Goal: Task Accomplishment & Management: Manage account settings

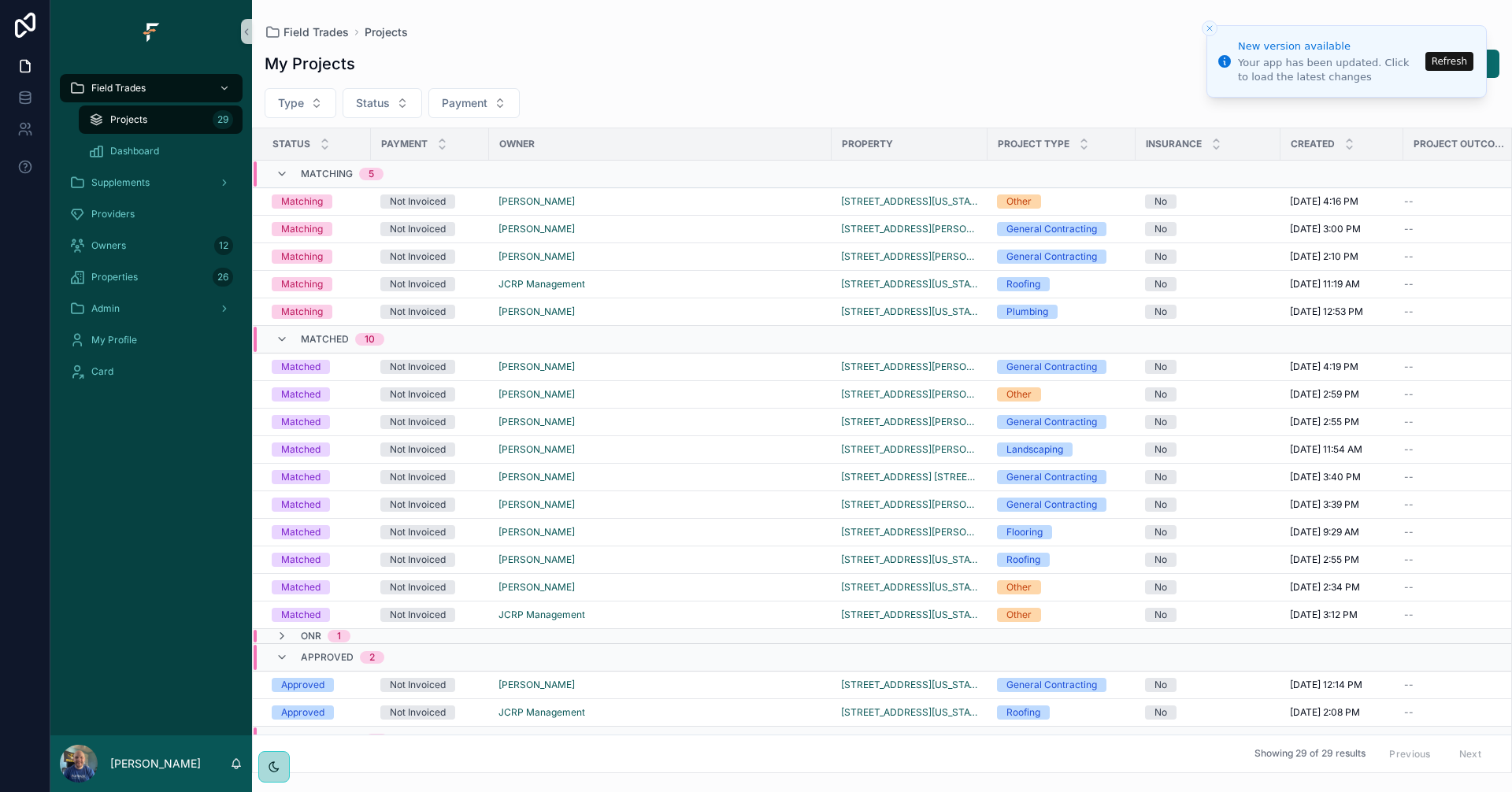
click at [1459, 56] on button "Refresh" at bounding box center [1449, 61] width 48 height 19
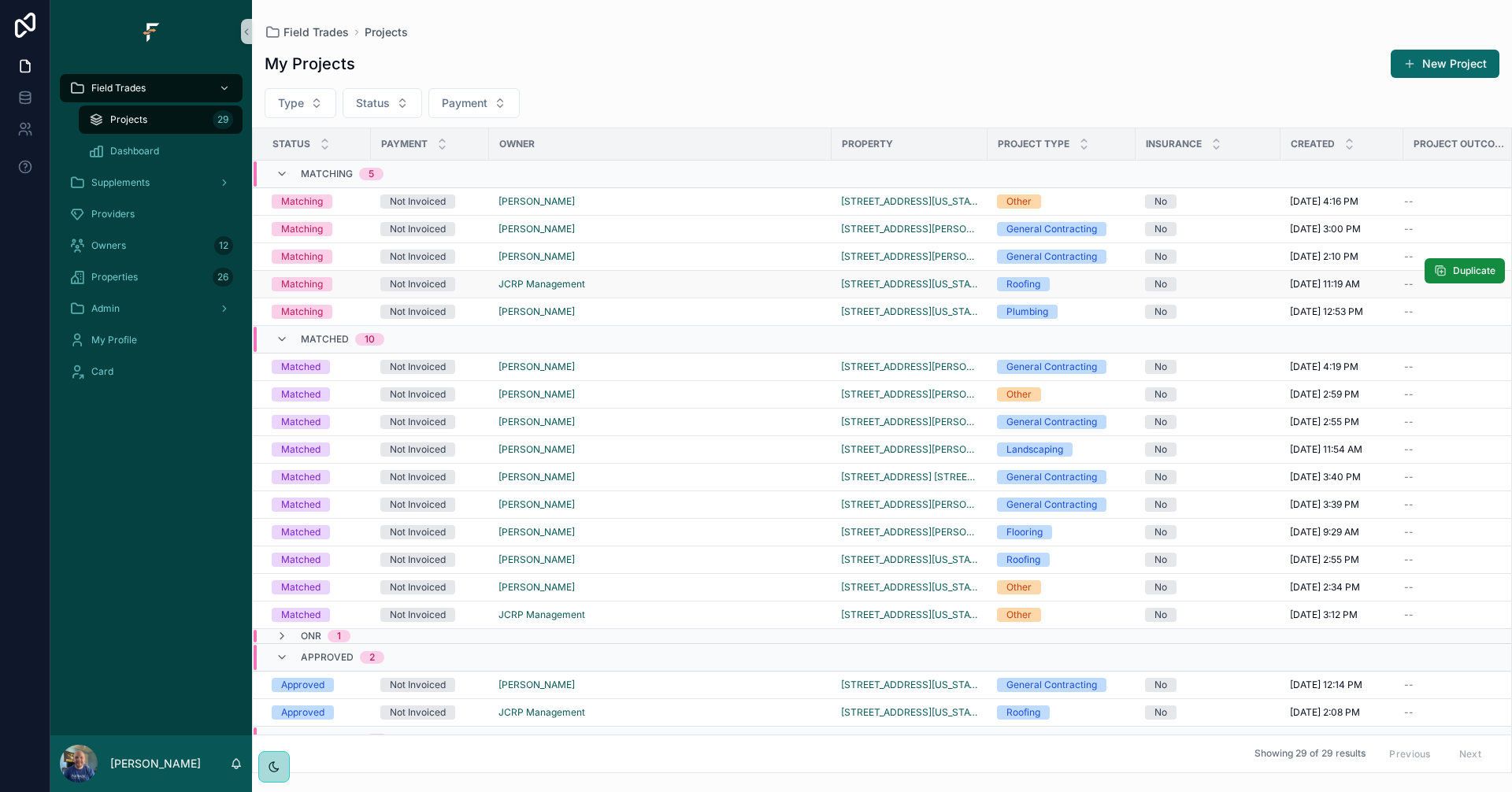
click at [696, 284] on div "JCRP Management" at bounding box center [660, 284] width 324 height 13
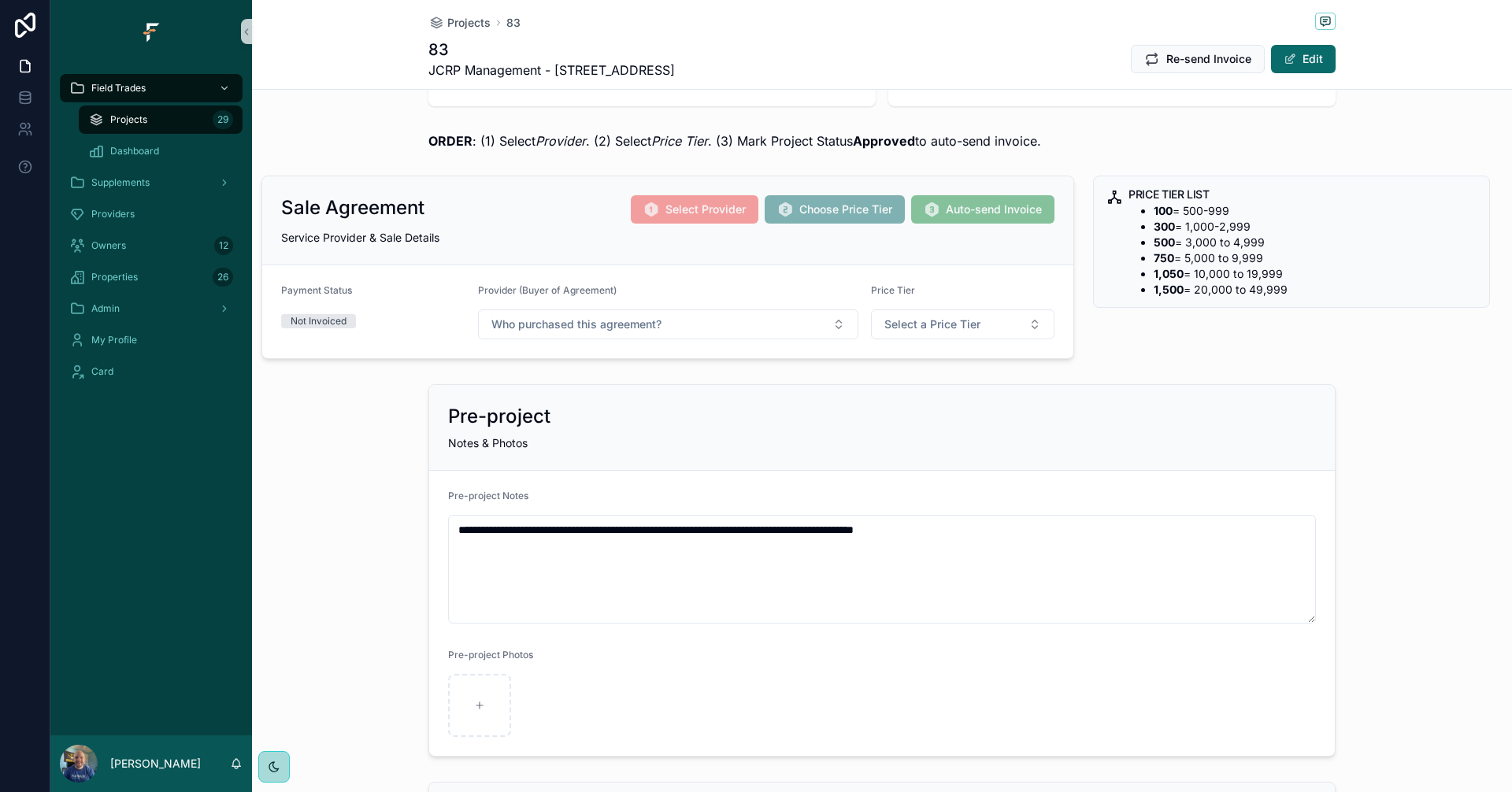
scroll to position [158, 0]
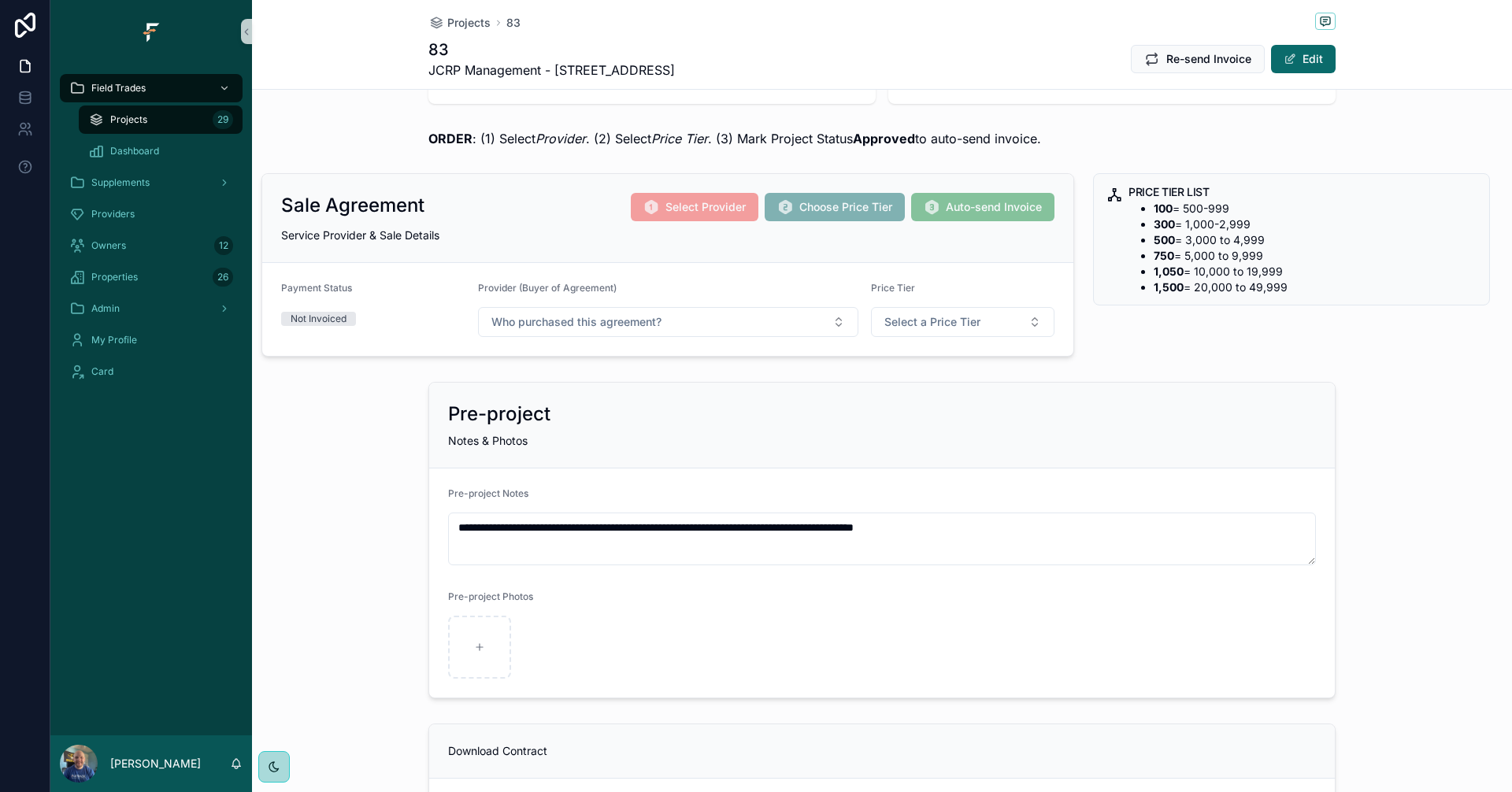
drag, startPoint x: 1307, startPoint y: 615, endPoint x: 1306, endPoint y: 560, distance: 55.0
click at [1306, 560] on textarea "**********" at bounding box center [882, 539] width 867 height 53
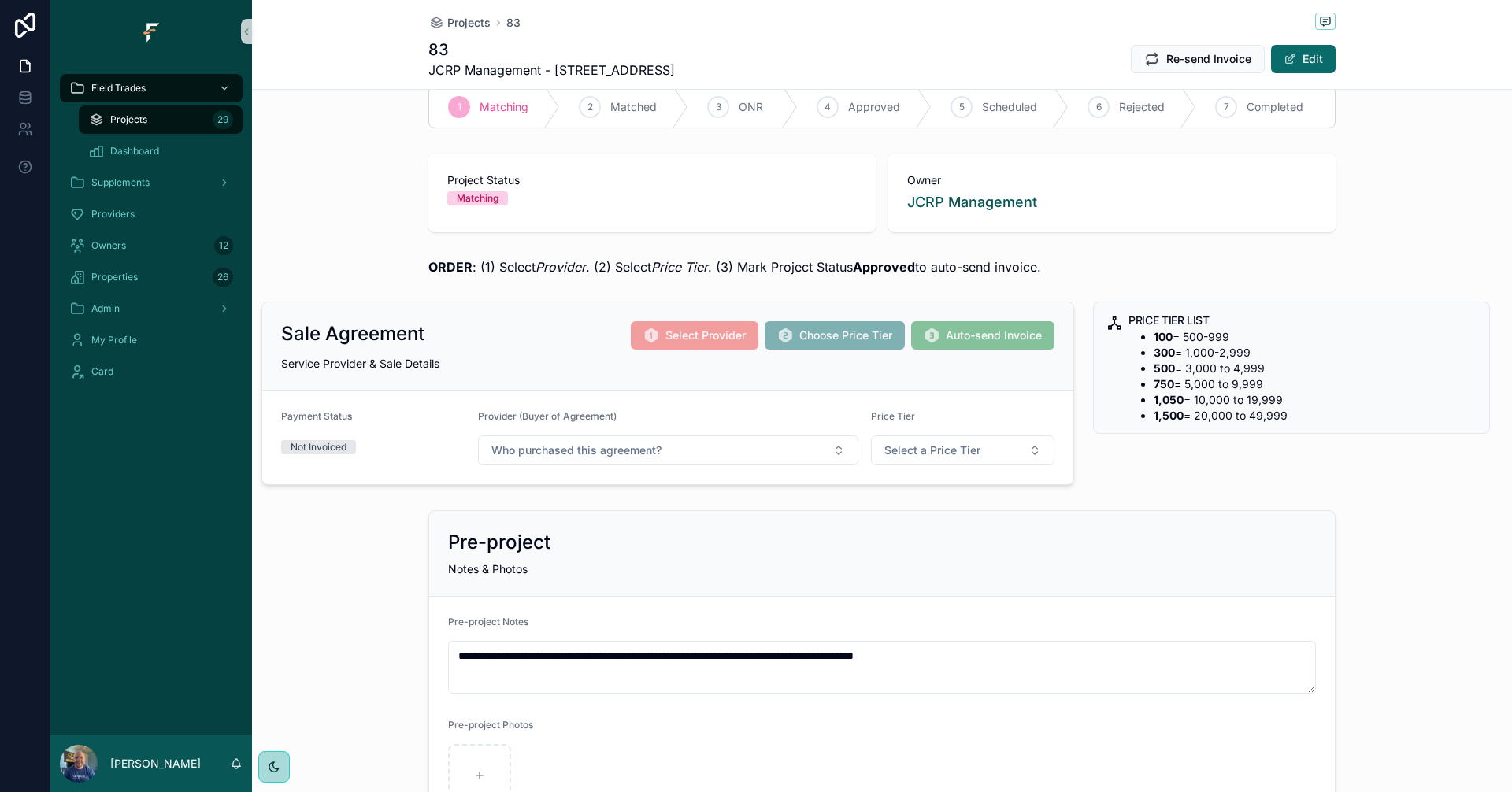
scroll to position [0, 0]
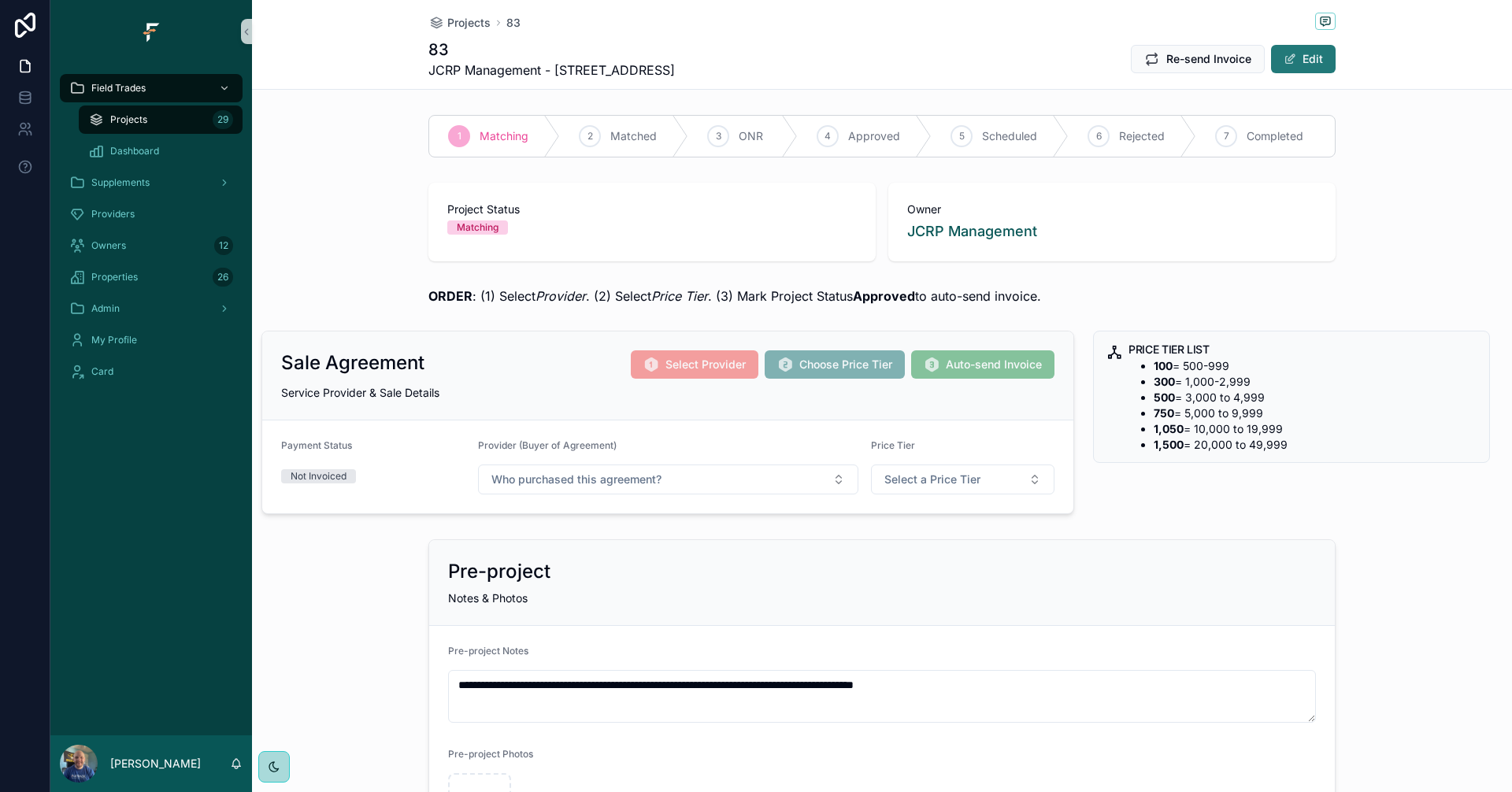
click at [1296, 59] on button "Edit" at bounding box center [1303, 59] width 64 height 29
click at [1326, 76] on div "83 JCRP Management - 1224 West Breckenridge Drive Re-send Invoice Save" at bounding box center [882, 58] width 907 height 41
click at [1309, 56] on button "Save" at bounding box center [1300, 59] width 72 height 29
click at [166, 115] on div "Projects 29" at bounding box center [161, 120] width 145 height 25
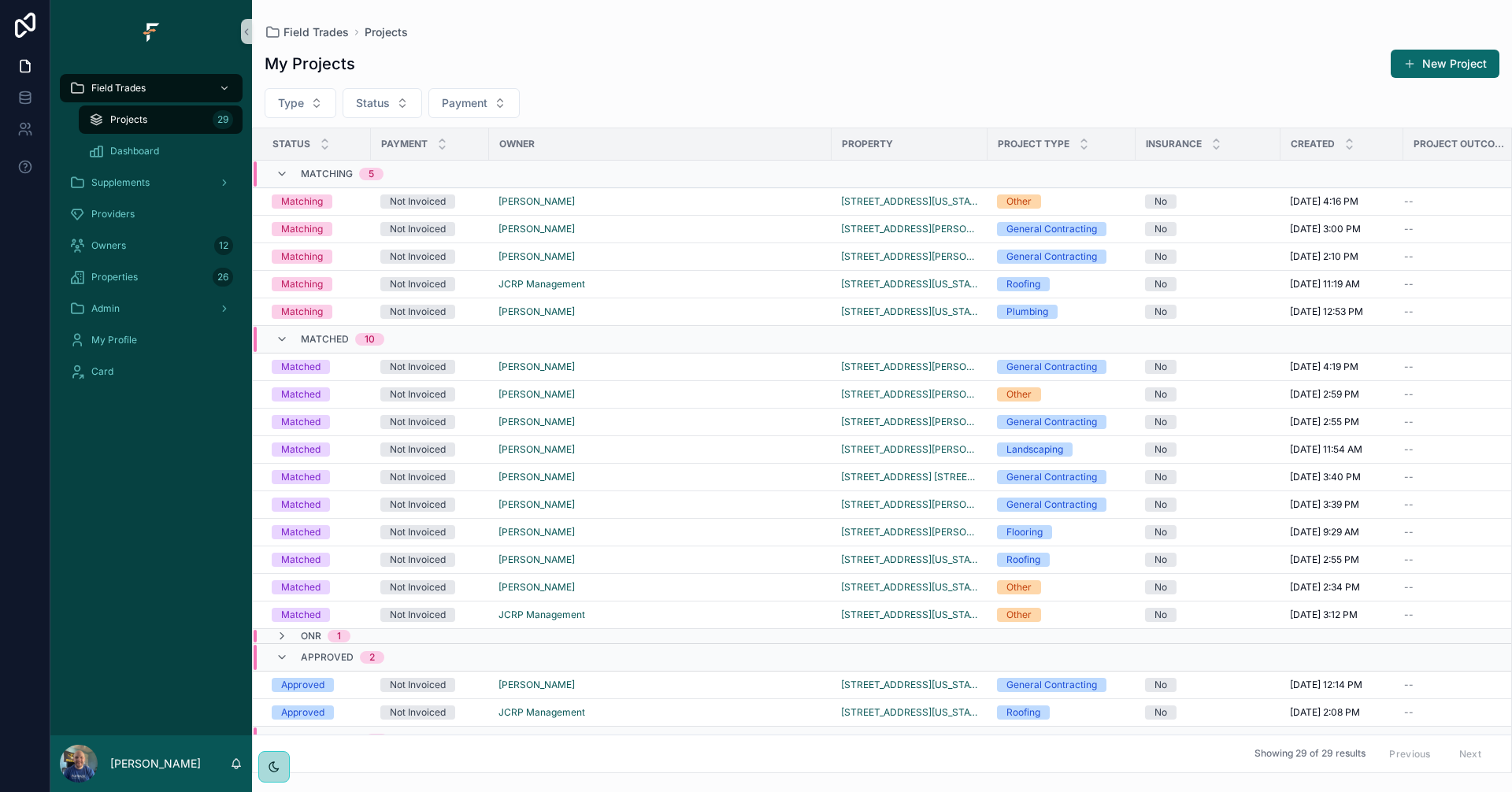
scroll to position [0, 39]
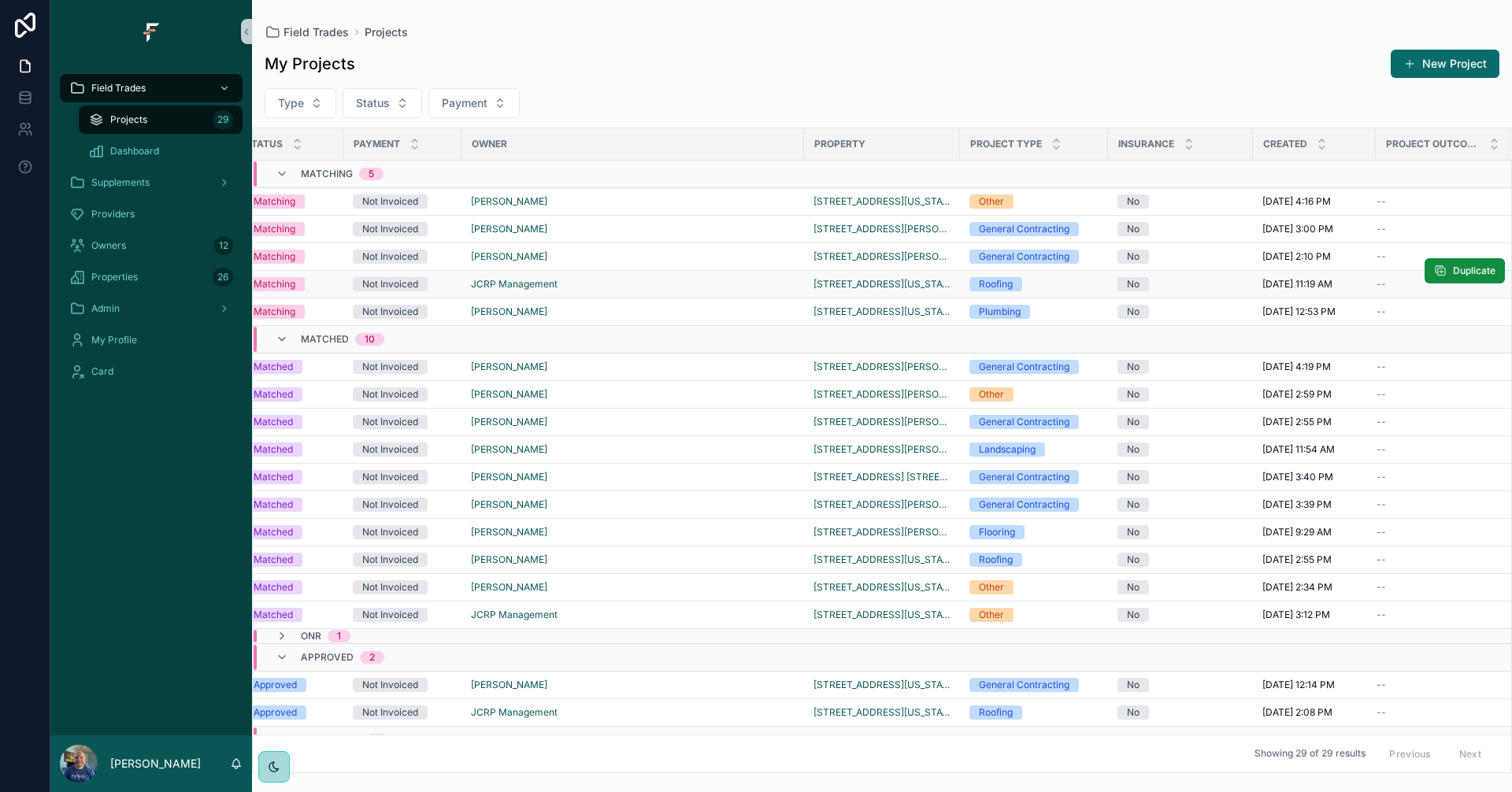
click at [1044, 286] on div "Roofing" at bounding box center [1034, 284] width 129 height 14
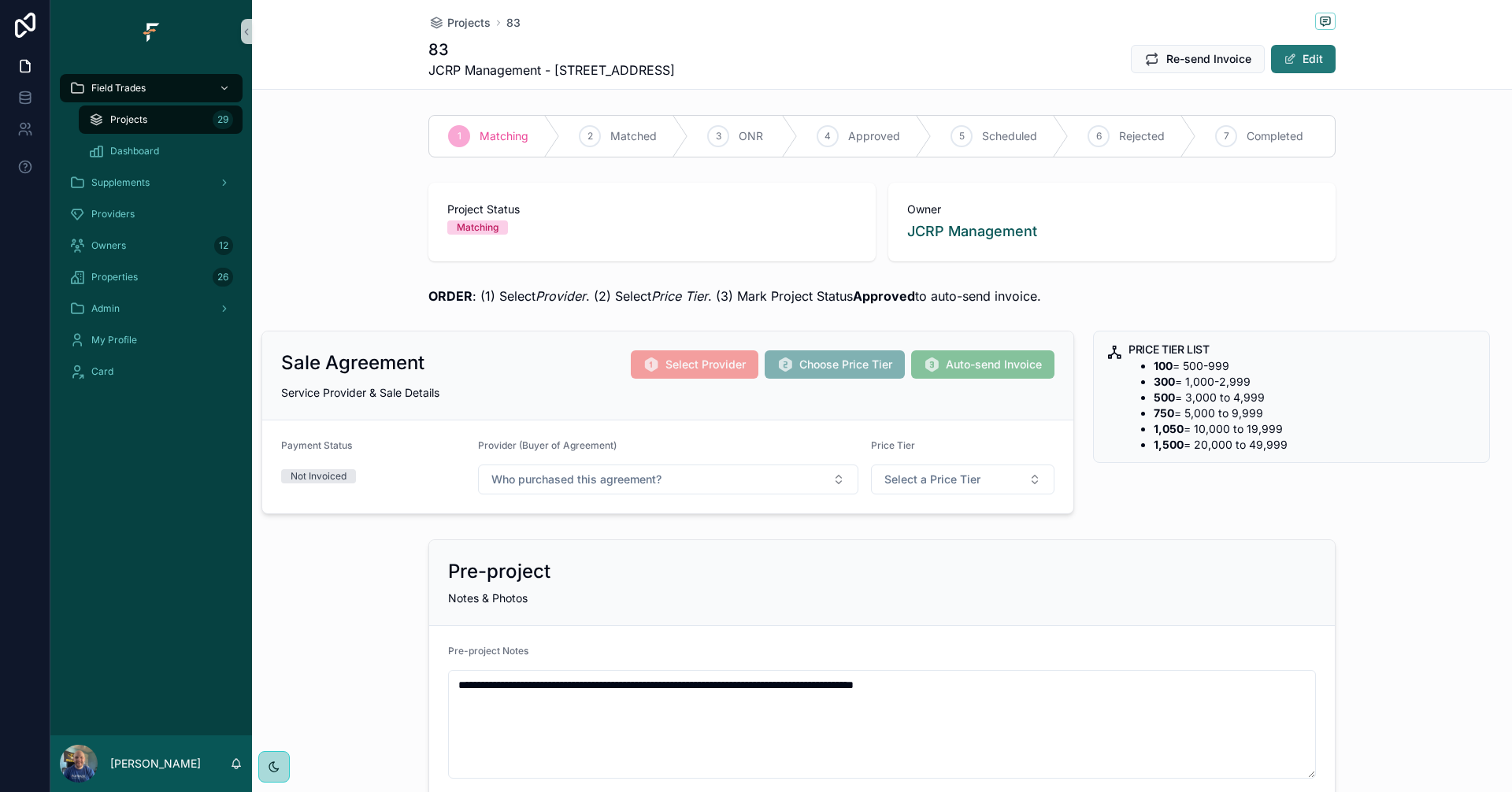
click at [1287, 62] on span "scrollable content" at bounding box center [1290, 59] width 13 height 13
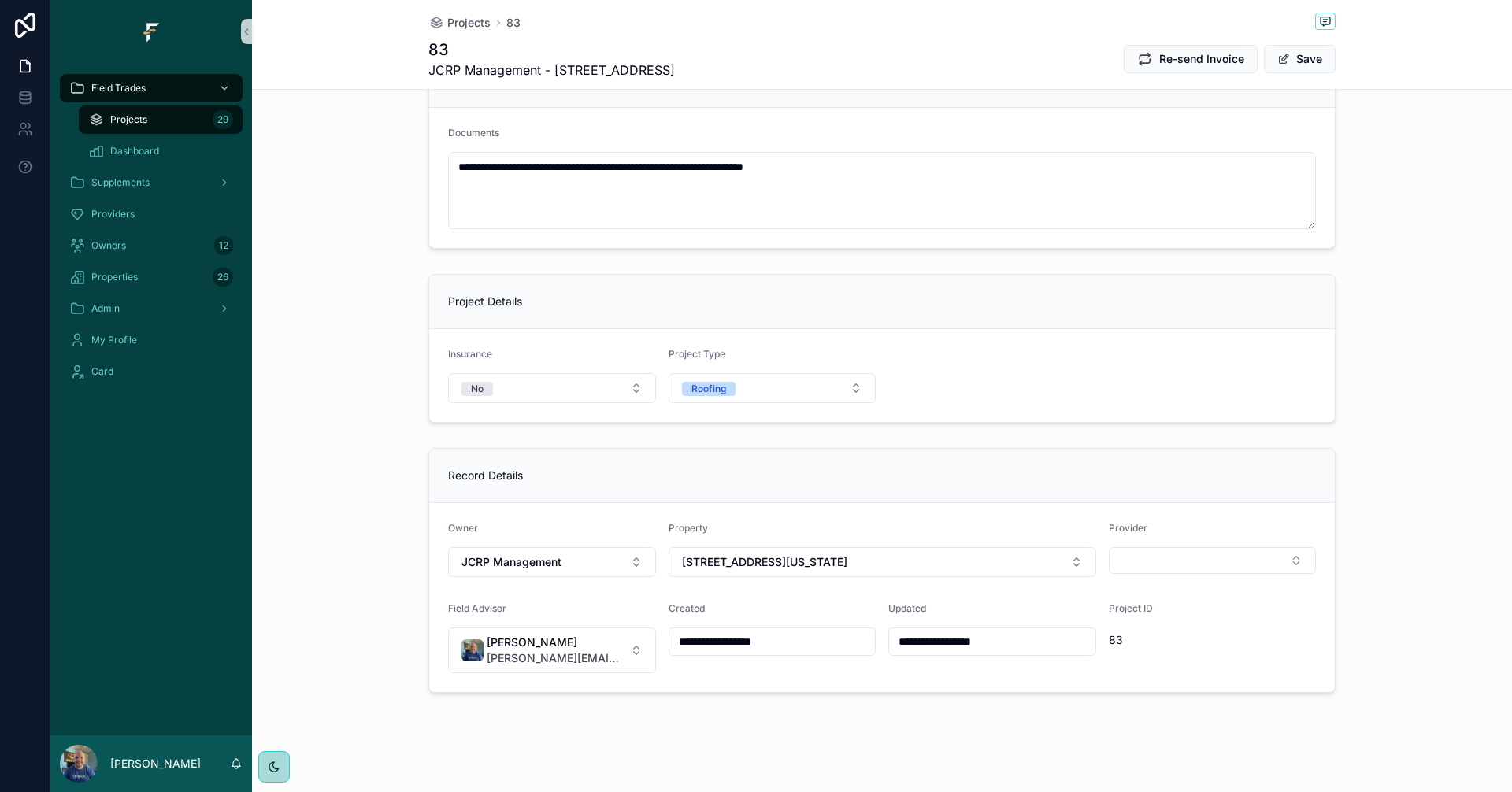
scroll to position [892, 0]
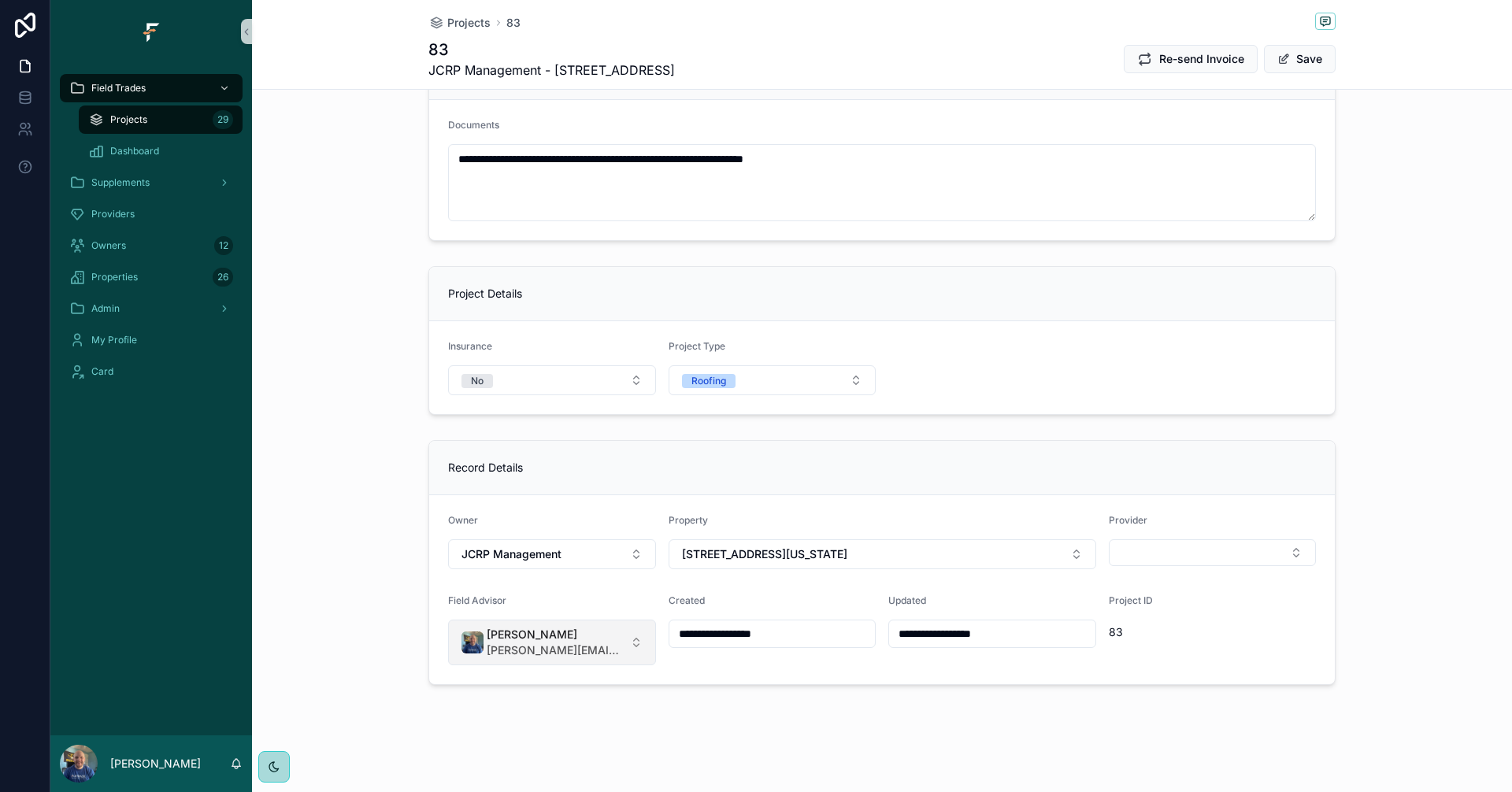
click at [619, 646] on button "Evan Hoyle evan@fultrade.com" at bounding box center [551, 642] width 208 height 45
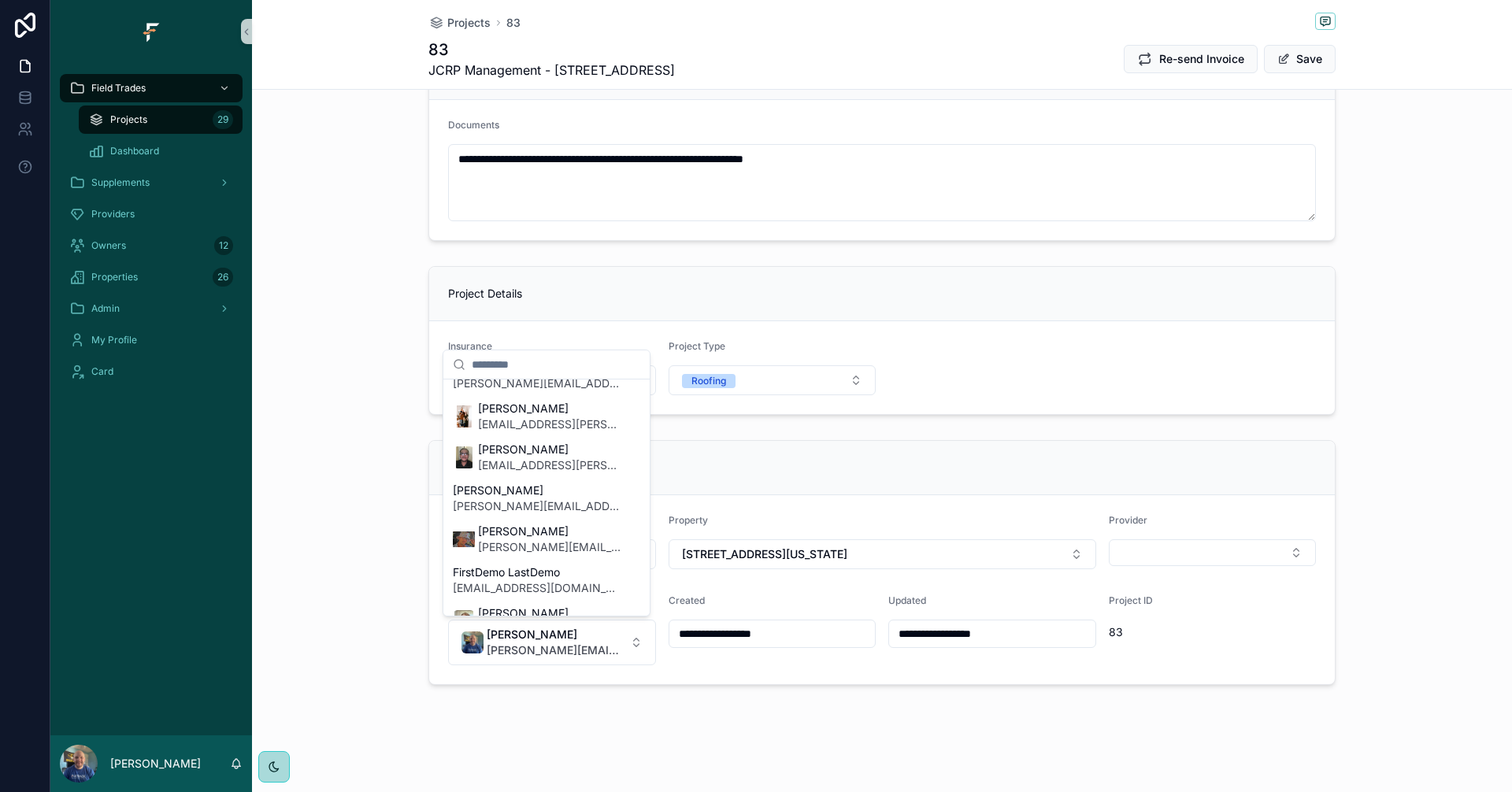
scroll to position [79, 0]
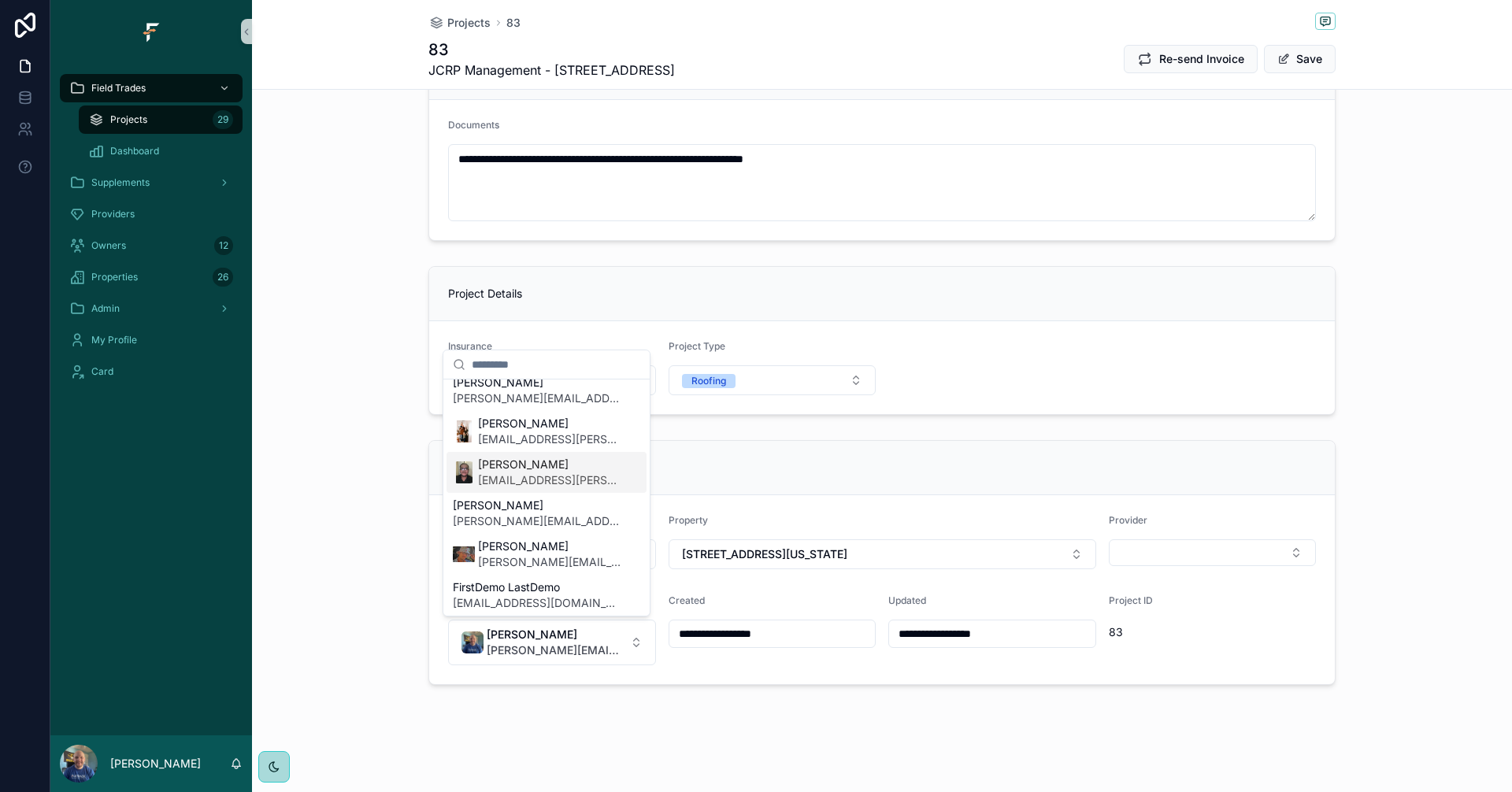
click at [536, 470] on span "Kvahn Barton" at bounding box center [550, 465] width 143 height 16
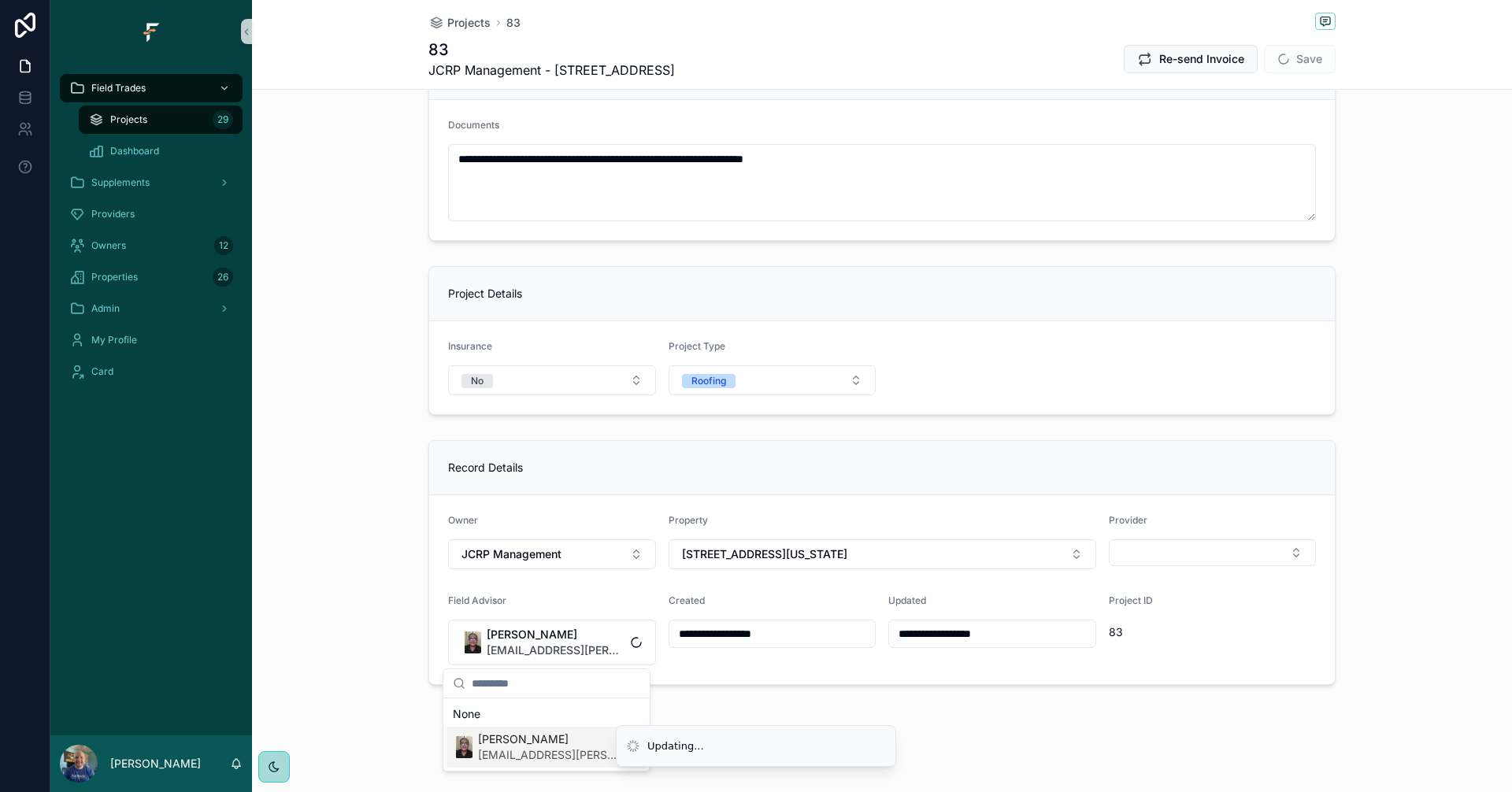
scroll to position [0, 0]
type input "**********"
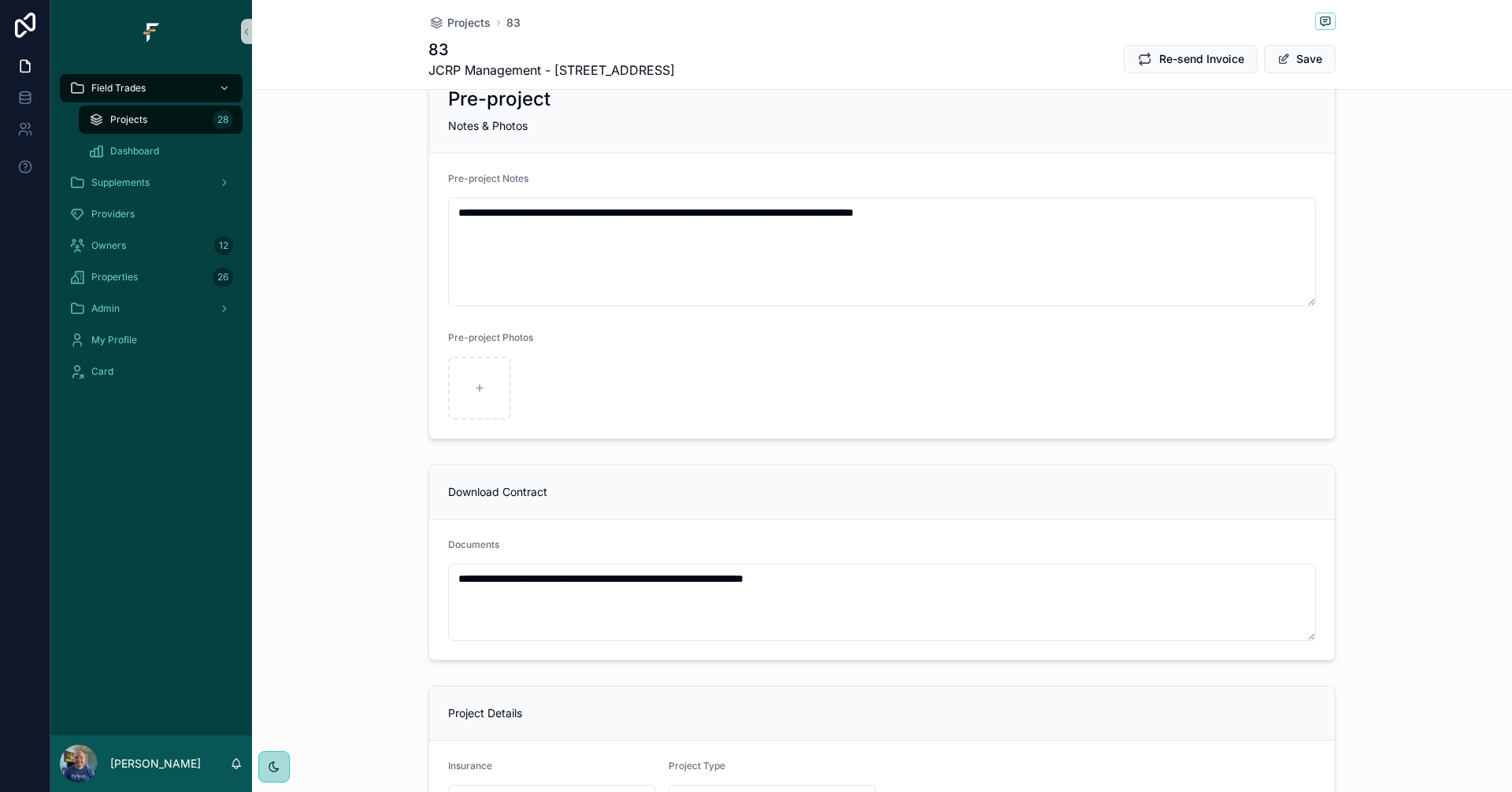
scroll to position [892, 0]
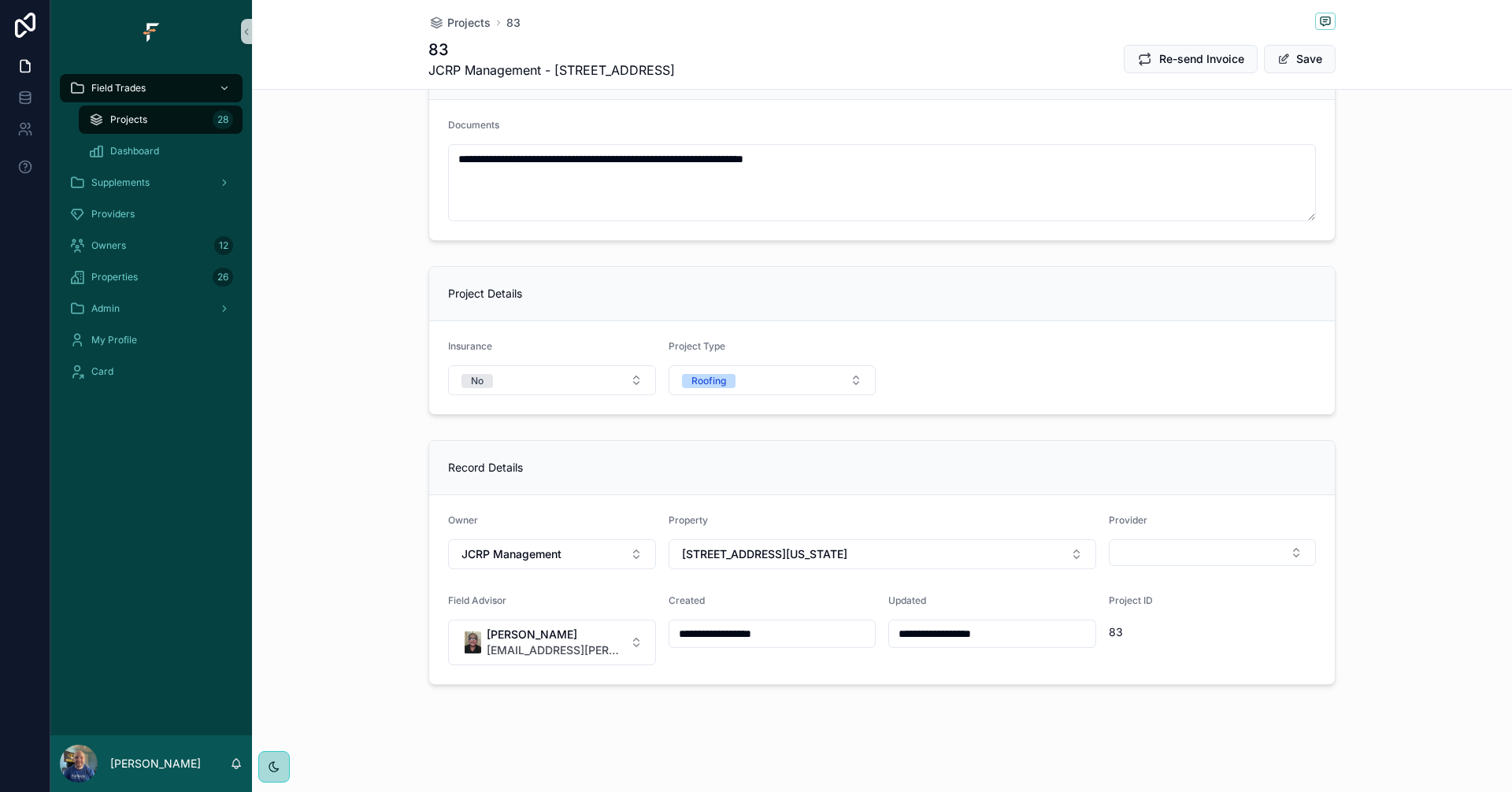
click at [170, 116] on div "Projects 28" at bounding box center [161, 120] width 145 height 25
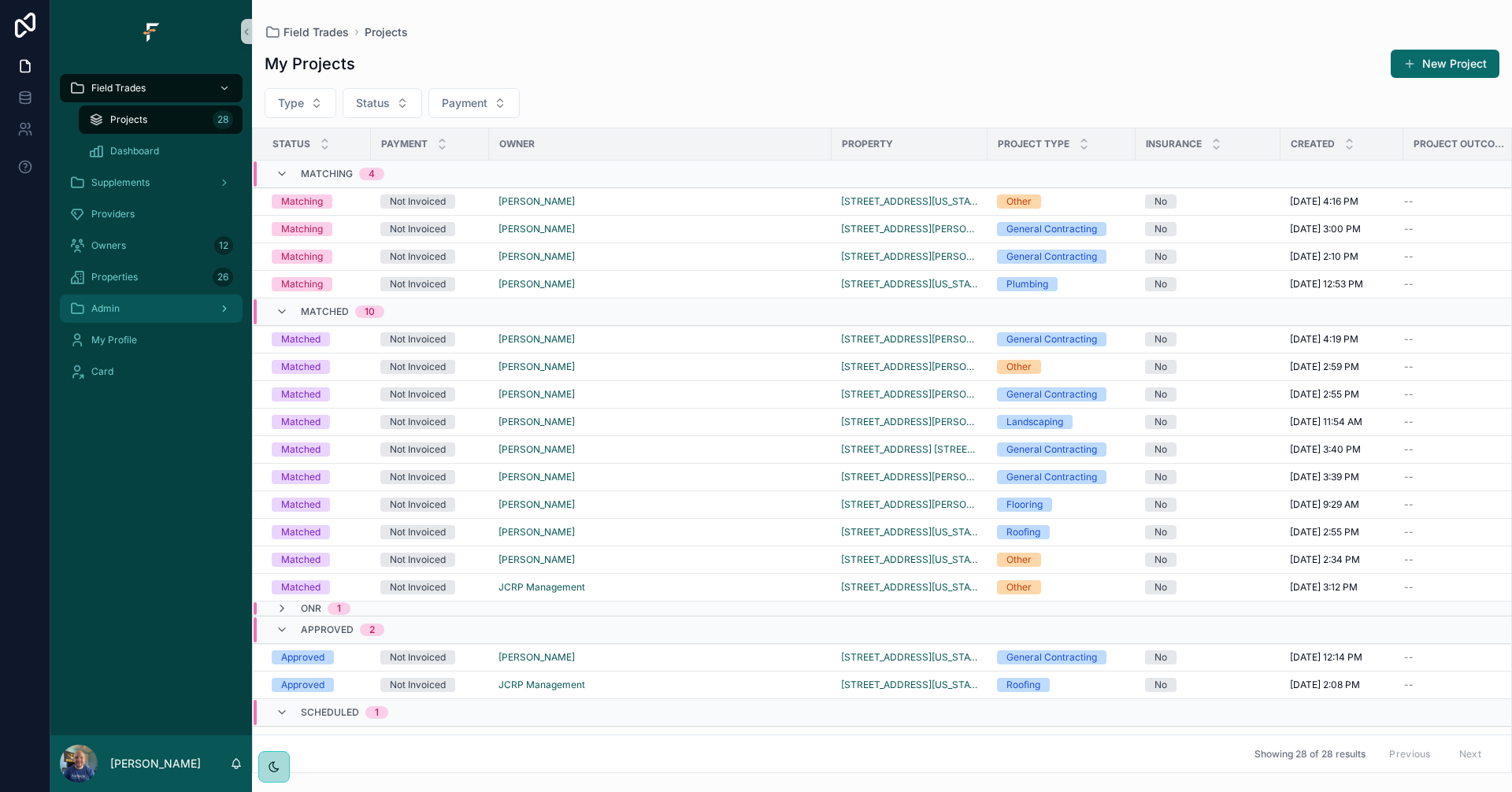
click at [167, 310] on div "Admin" at bounding box center [151, 309] width 164 height 25
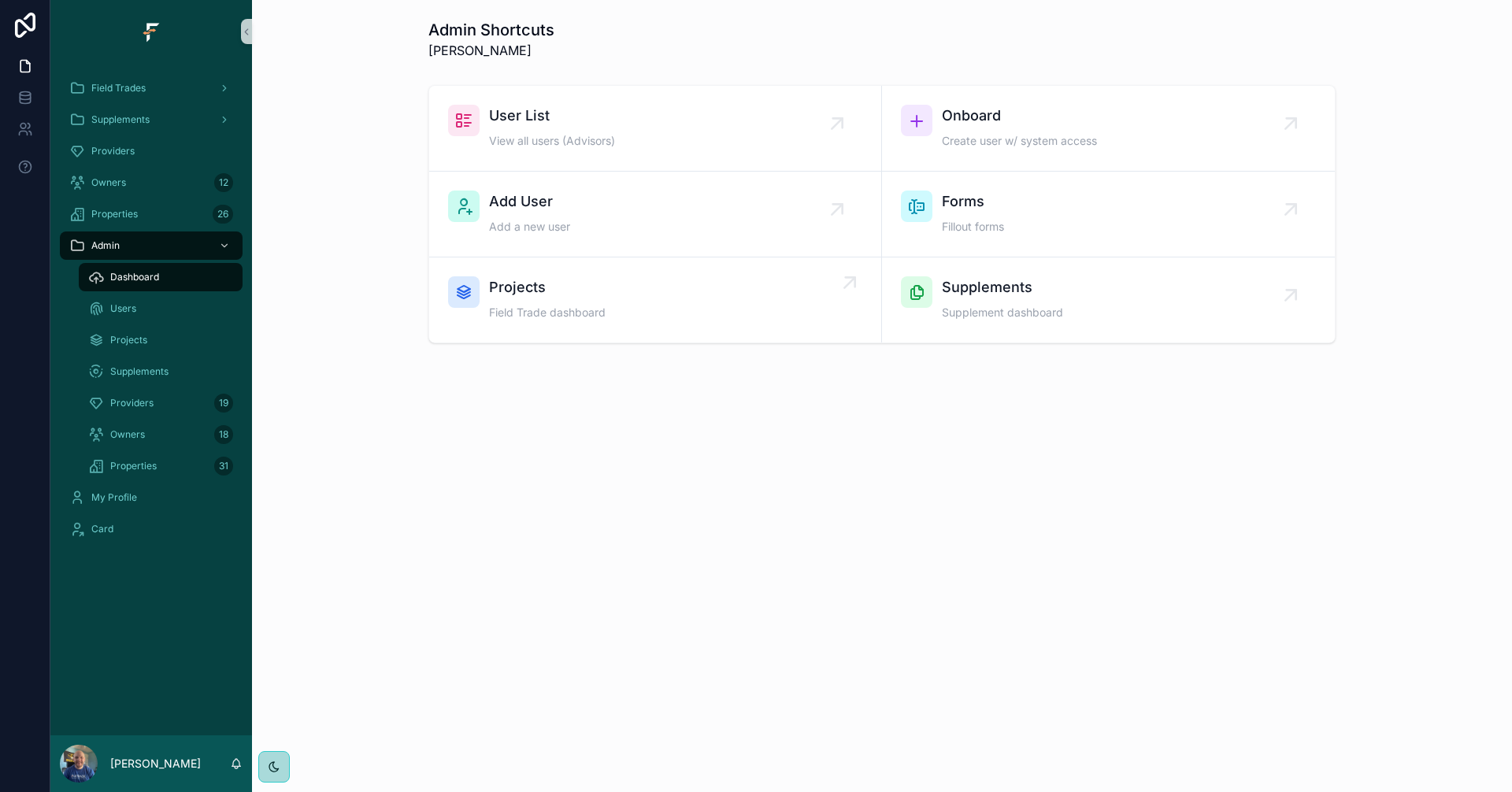
click at [680, 317] on div "Projects Field Trade dashboard" at bounding box center [655, 299] width 414 height 47
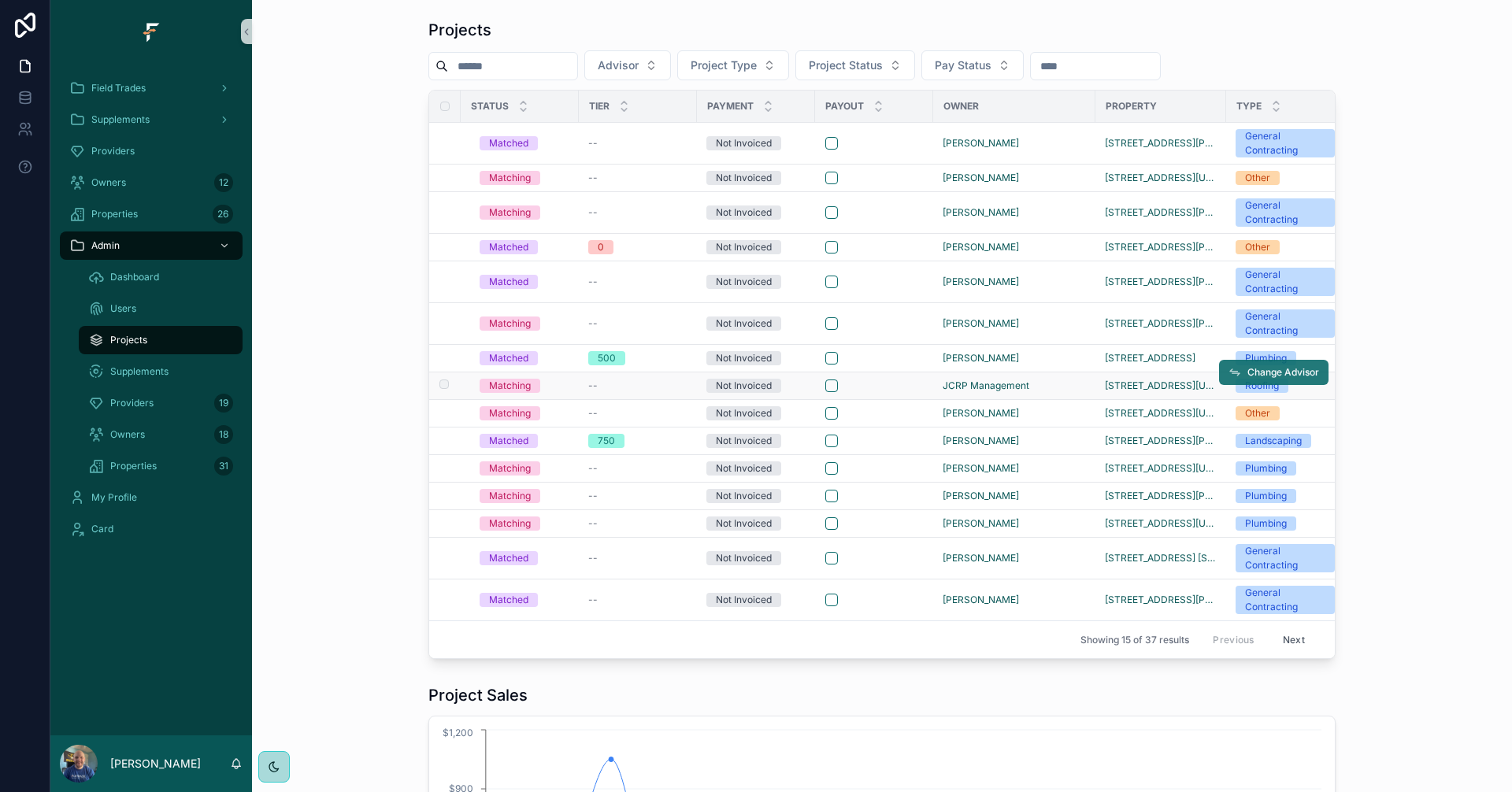
click at [1258, 378] on span "Change Advisor" at bounding box center [1283, 373] width 72 height 13
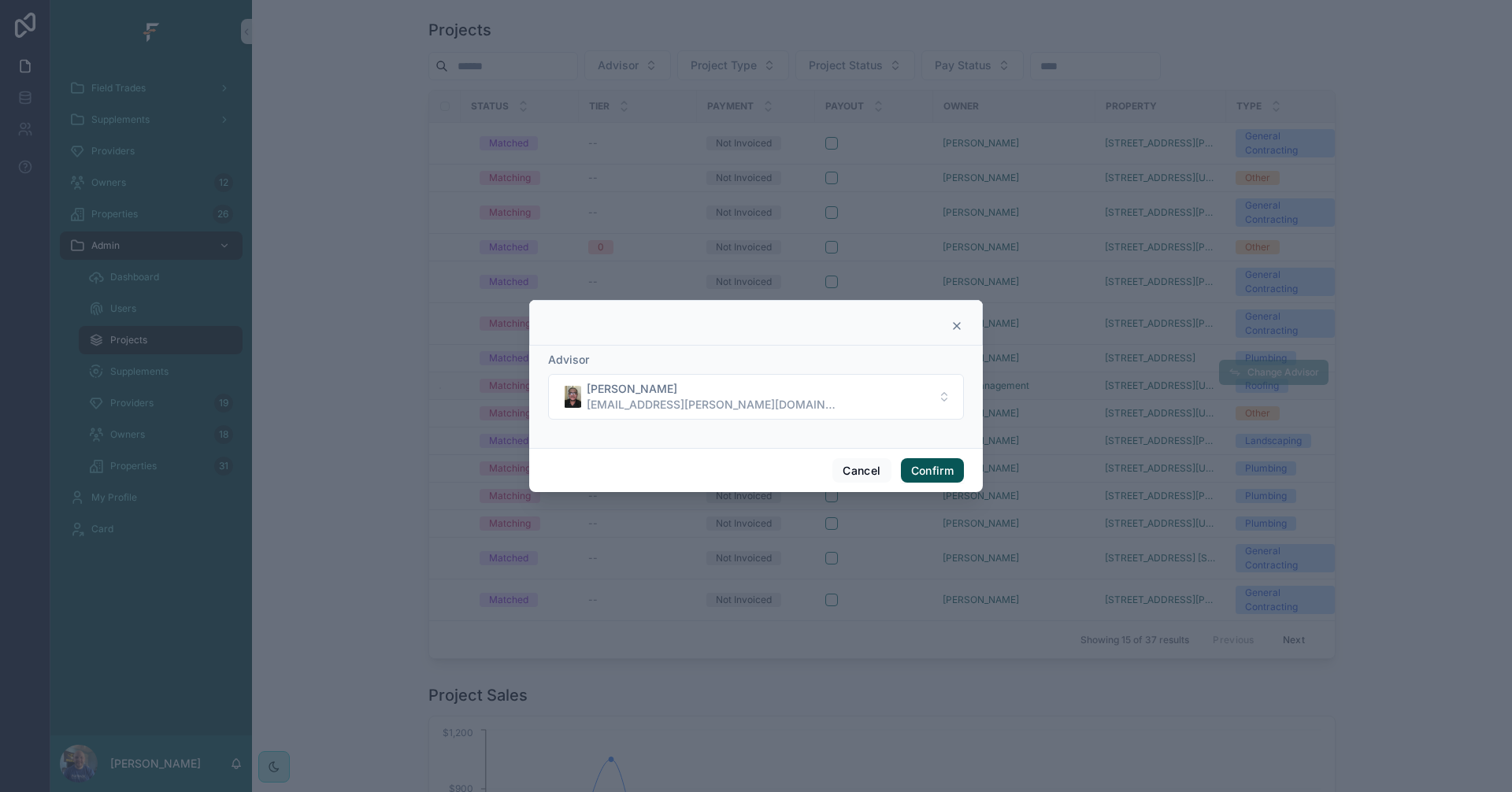
click at [934, 469] on button "Confirm" at bounding box center [932, 471] width 63 height 25
click at [909, 379] on button "Kvahn Barton kvahn.barton@fultrade.com" at bounding box center [756, 396] width 415 height 45
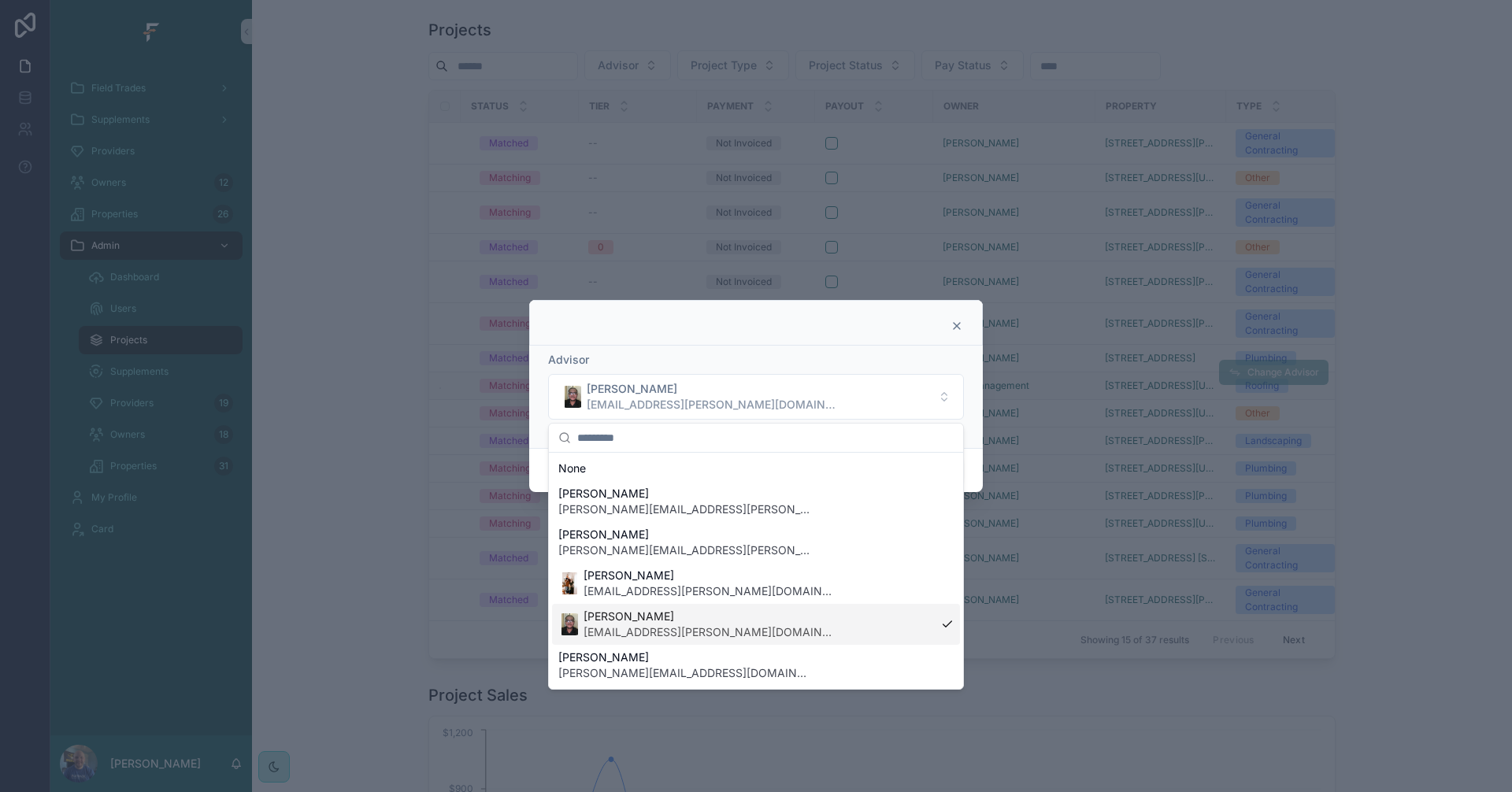
click at [777, 626] on div "Kvahn Barton kvahn.barton@fultrade.com" at bounding box center [756, 624] width 408 height 41
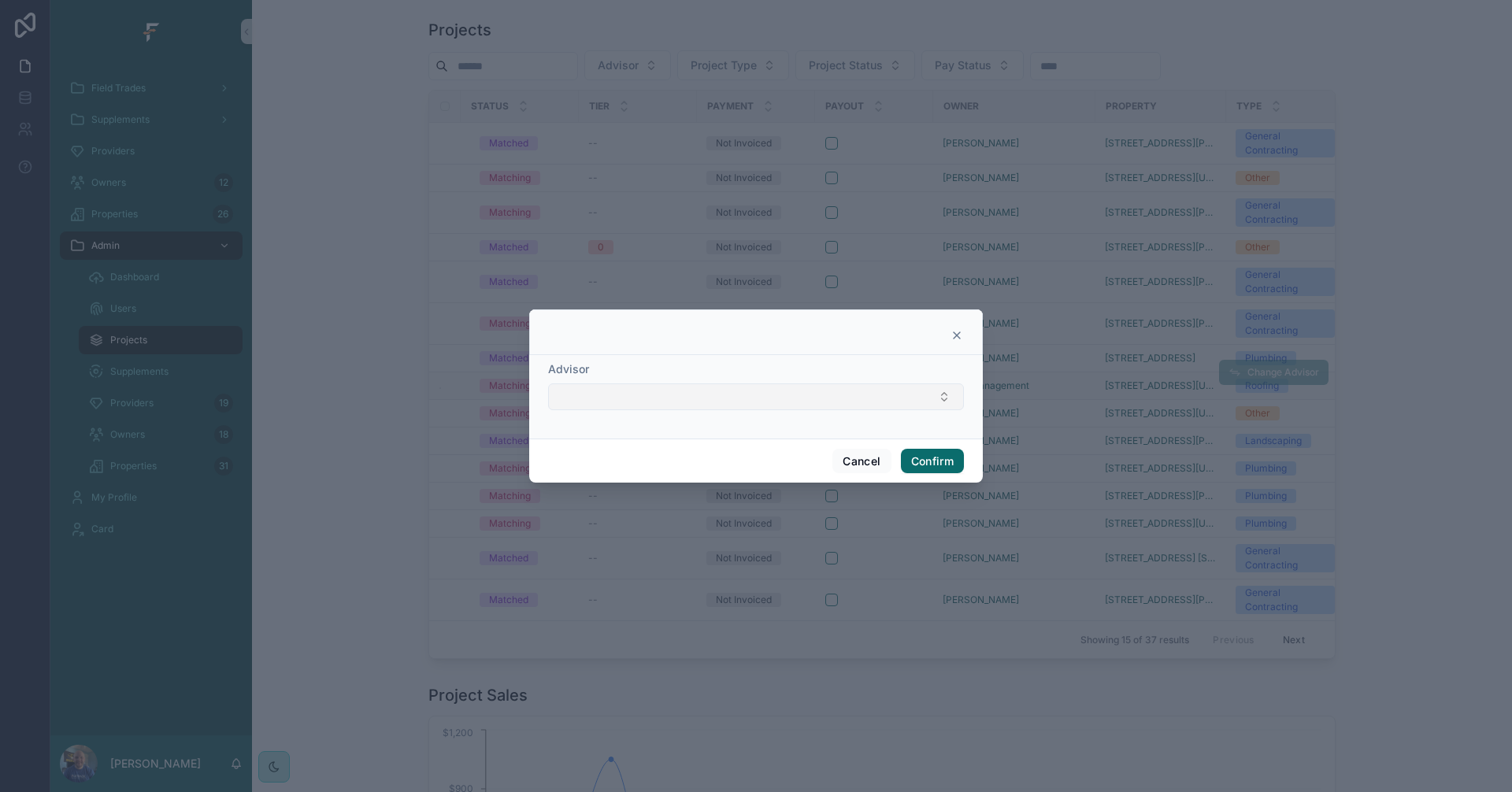
click at [885, 401] on button "Select Button" at bounding box center [756, 397] width 415 height 27
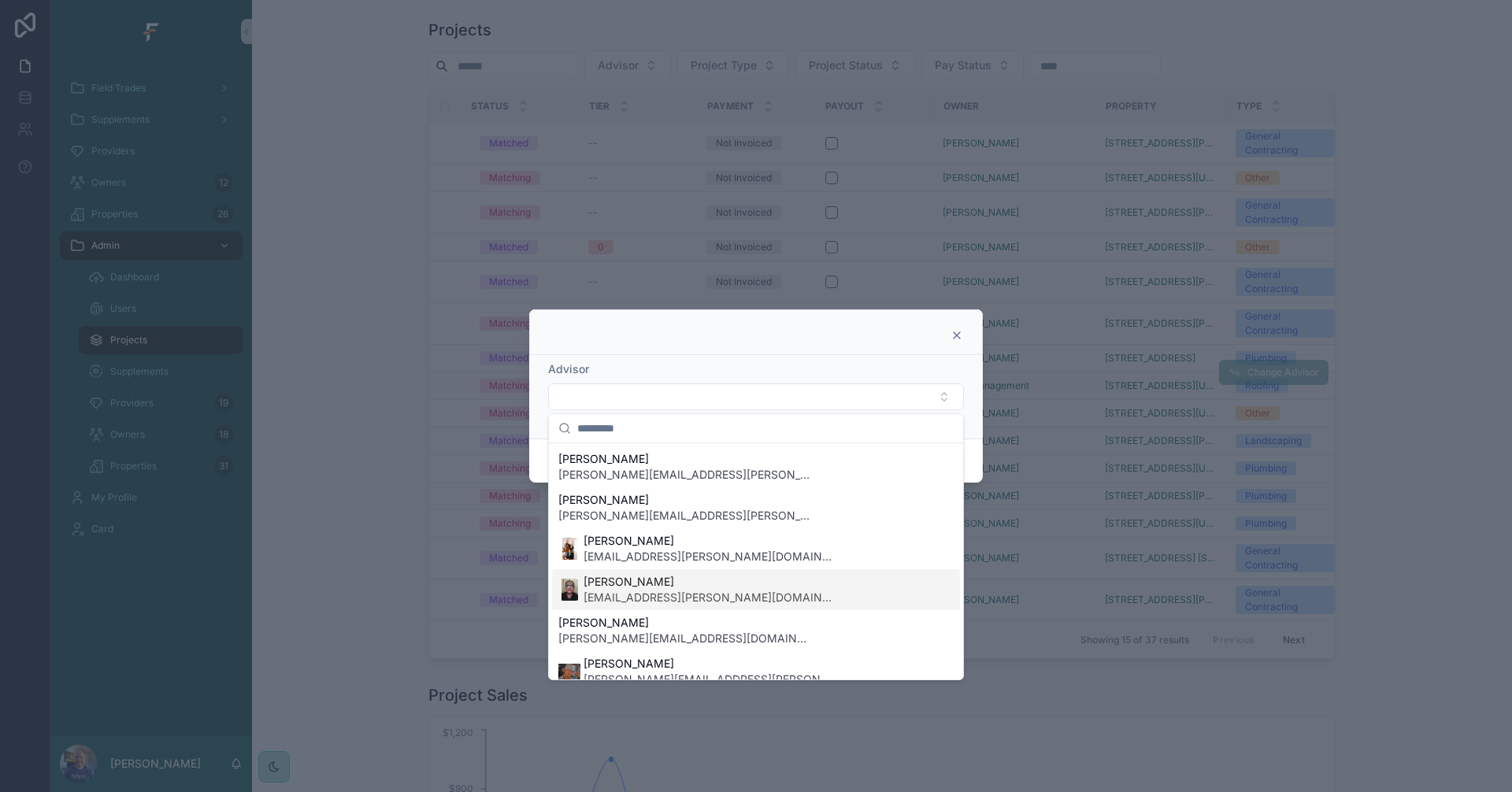
click at [668, 599] on span "kvahn.barton@fultrade.com" at bounding box center [709, 598] width 252 height 16
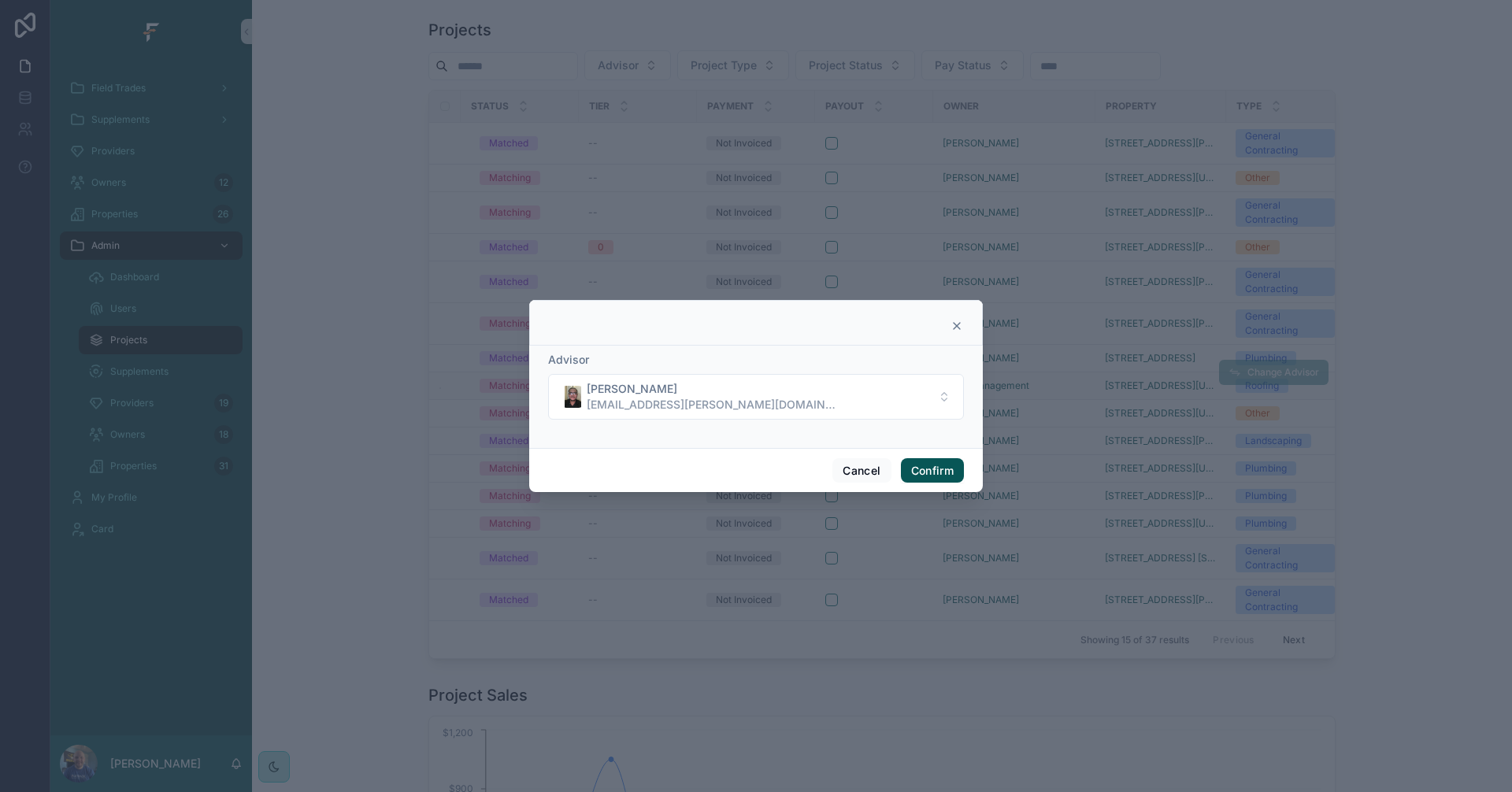
click at [933, 469] on button "Confirm" at bounding box center [932, 471] width 63 height 25
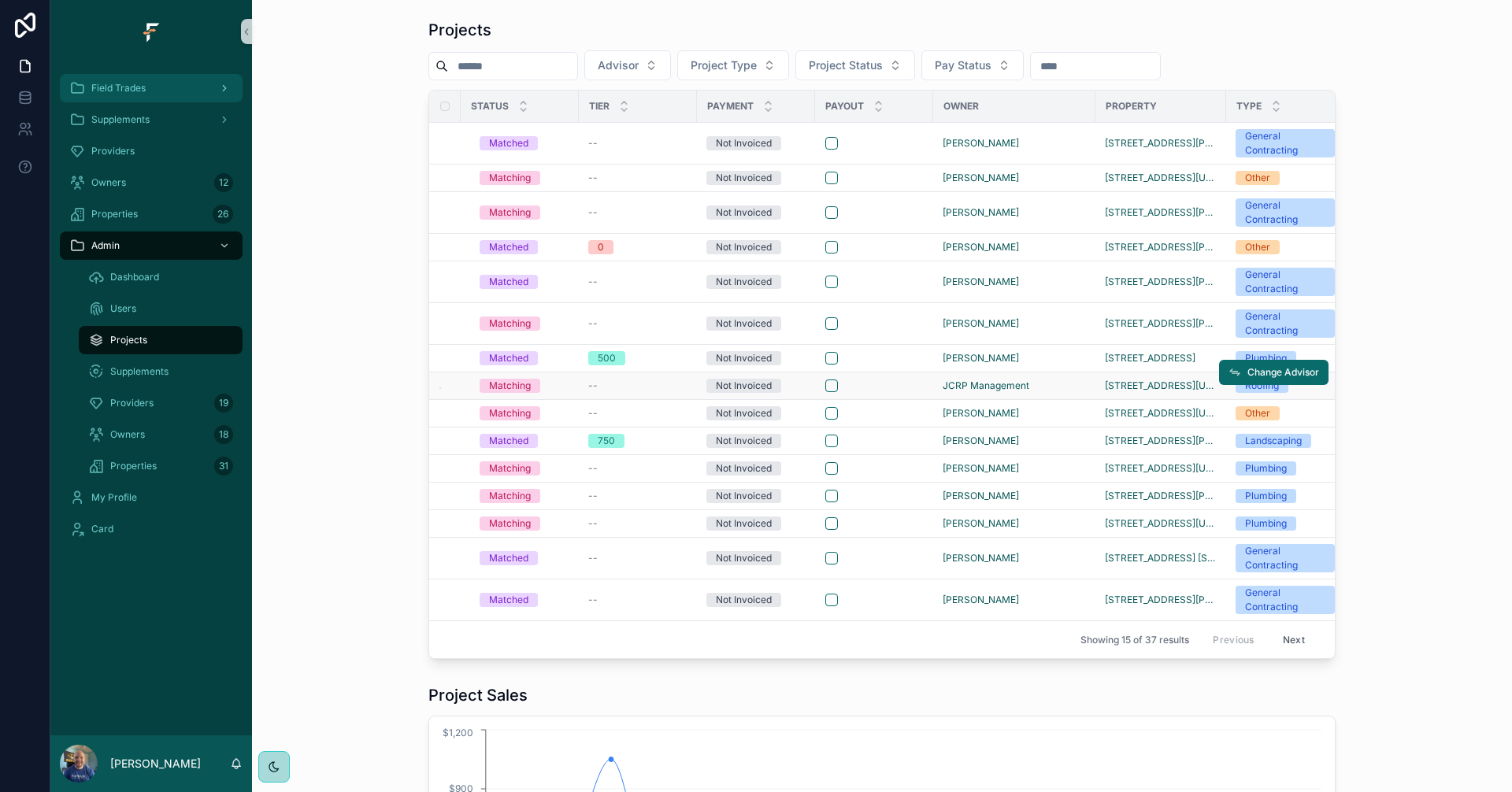
click at [153, 98] on div "Field Trades" at bounding box center [151, 88] width 164 height 25
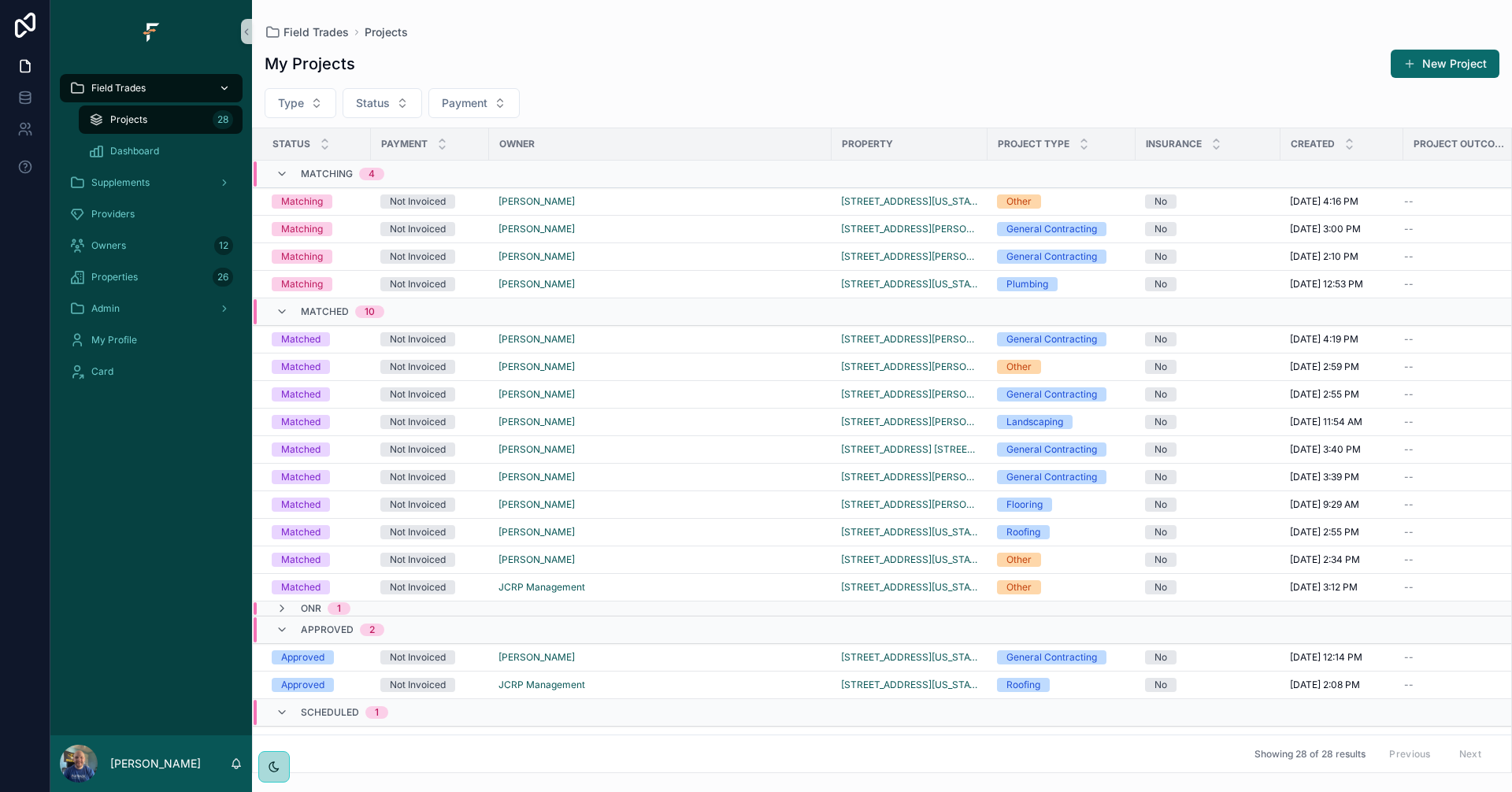
click at [168, 115] on div "Projects 28" at bounding box center [161, 120] width 145 height 25
click at [127, 313] on div "Admin" at bounding box center [151, 309] width 164 height 25
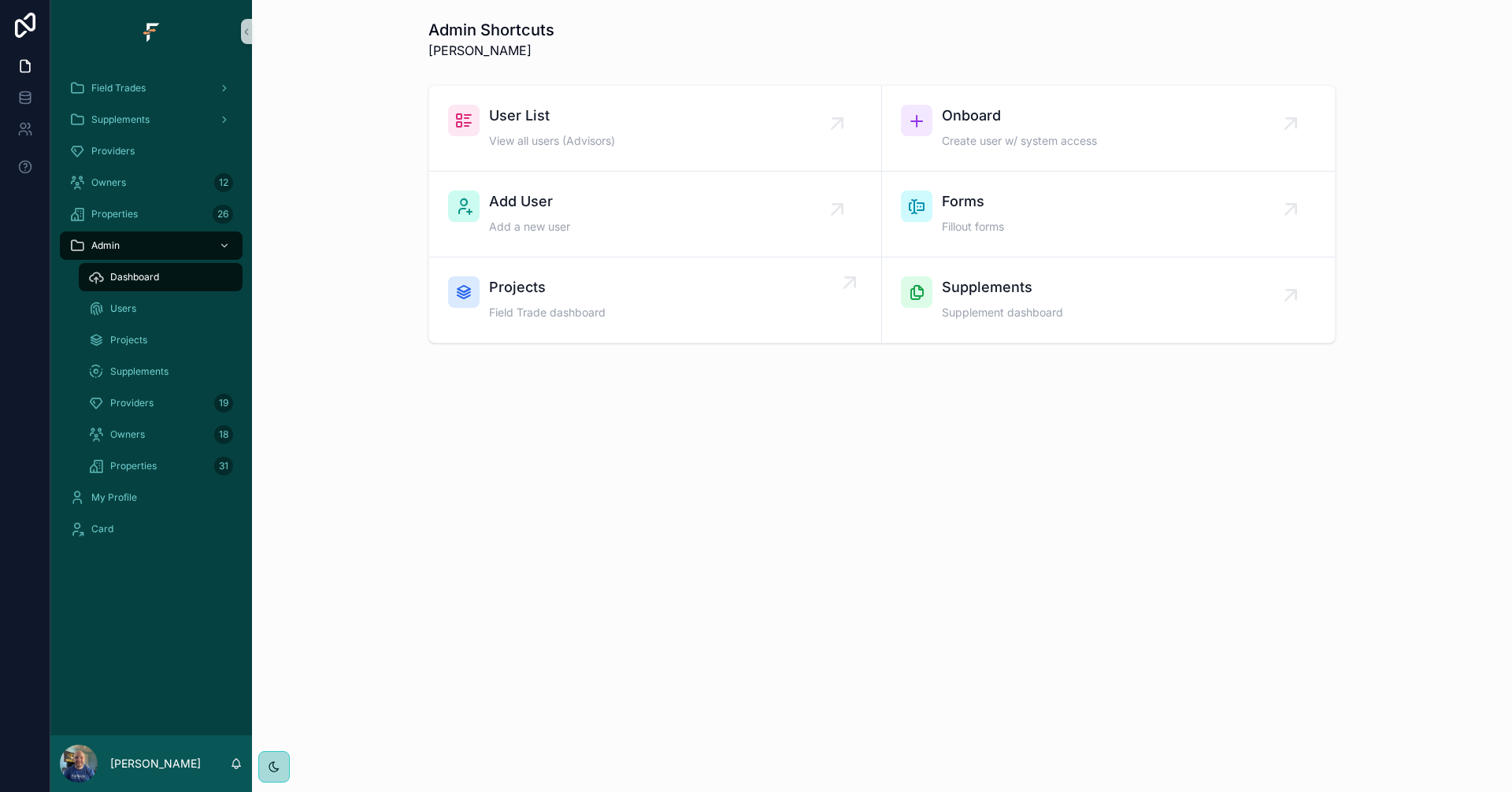
click at [696, 298] on div "Projects Field Trade dashboard" at bounding box center [655, 299] width 414 height 47
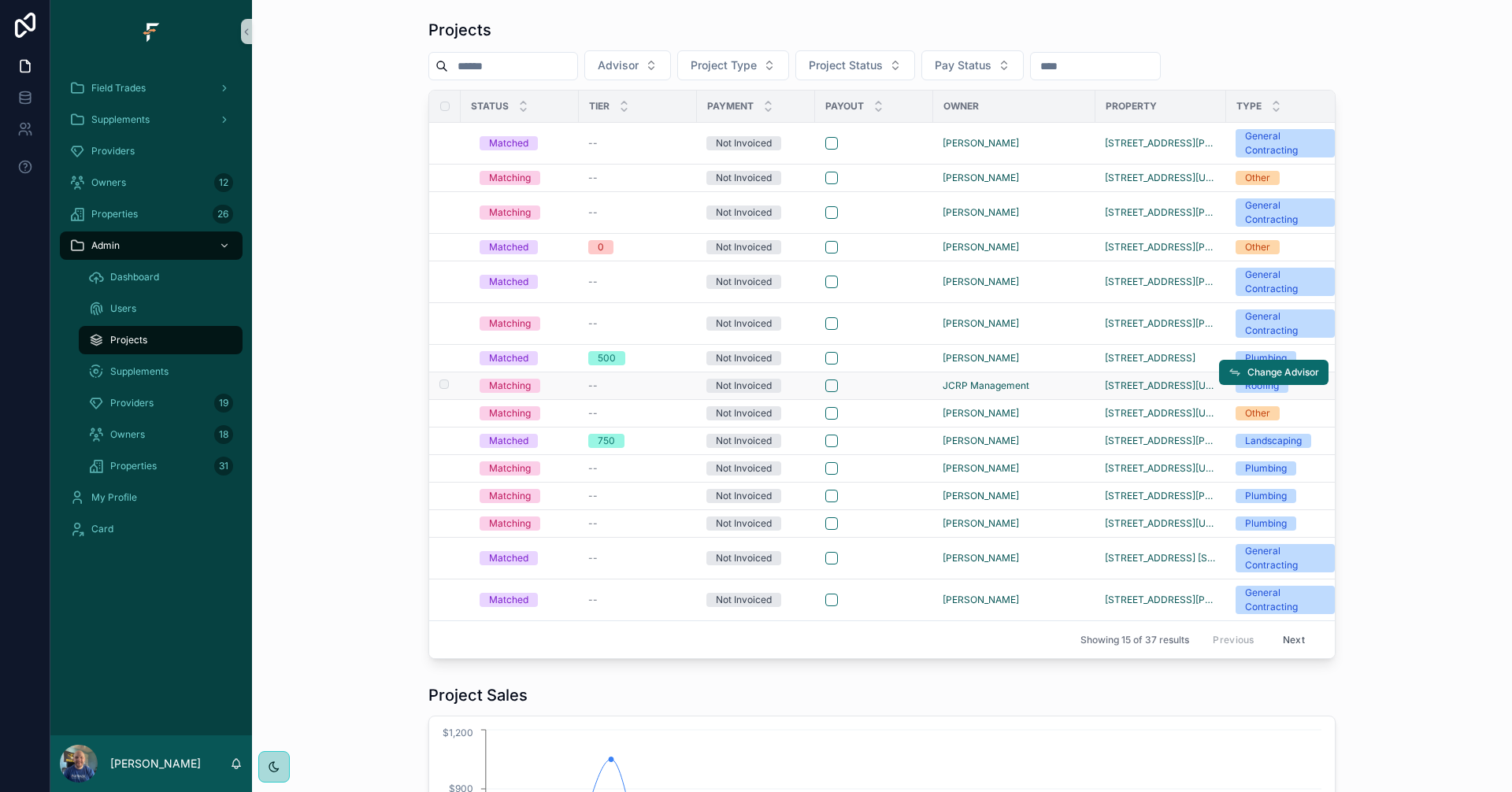
click at [871, 389] on div "scrollable content" at bounding box center [874, 386] width 98 height 13
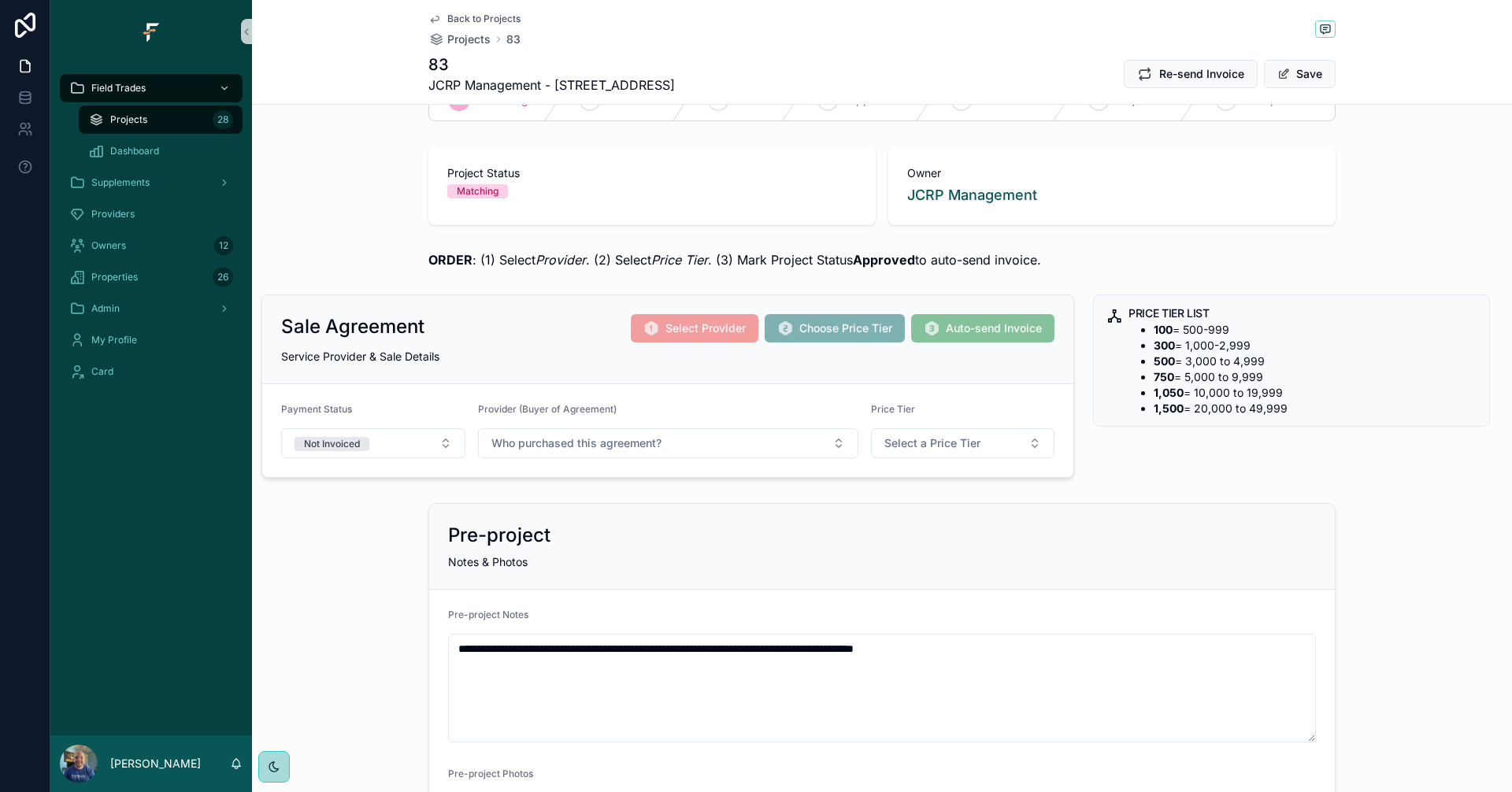
scroll to position [41, 0]
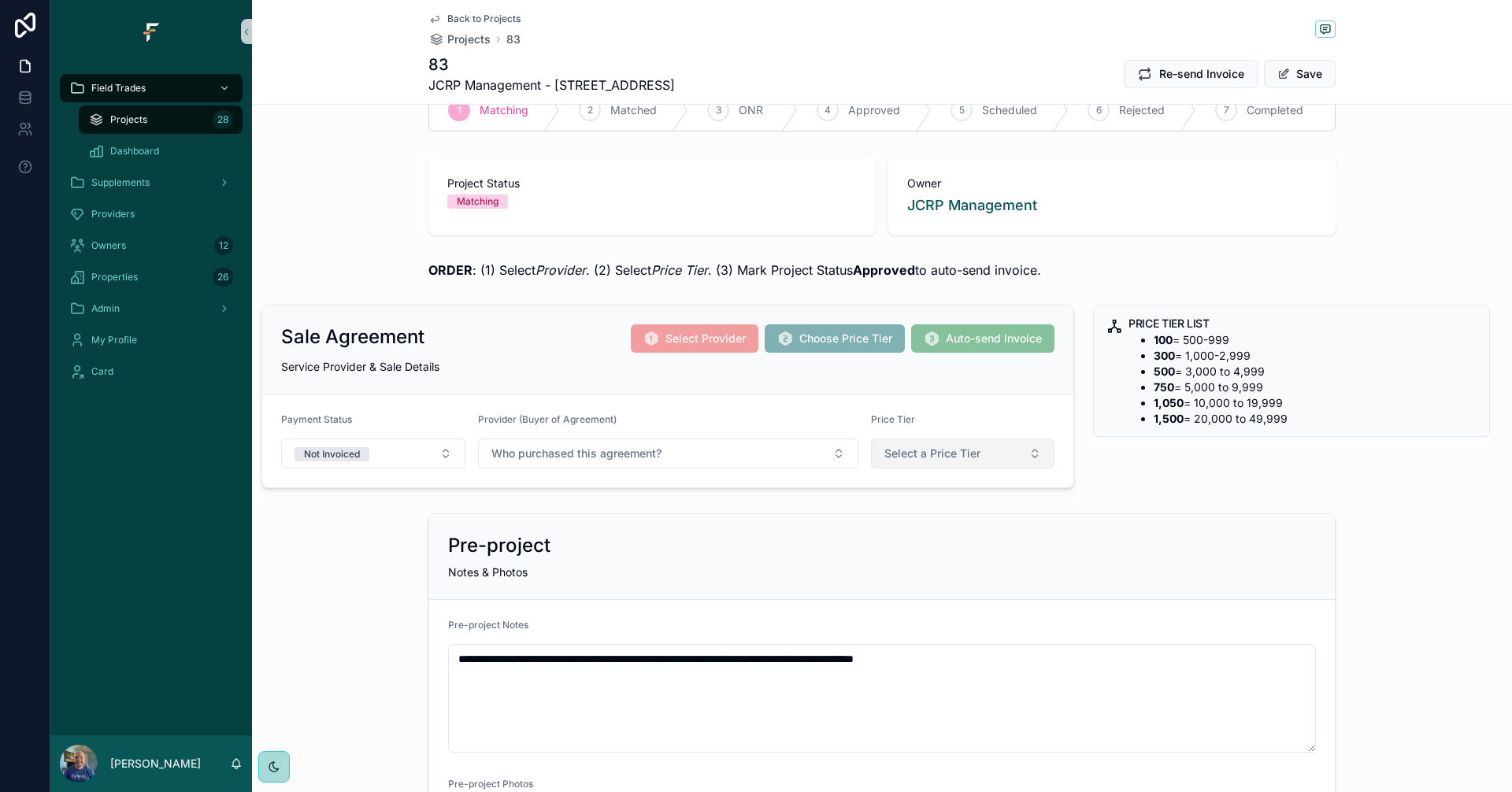
click at [1000, 453] on button "Select a Price Tier" at bounding box center [963, 454] width 185 height 30
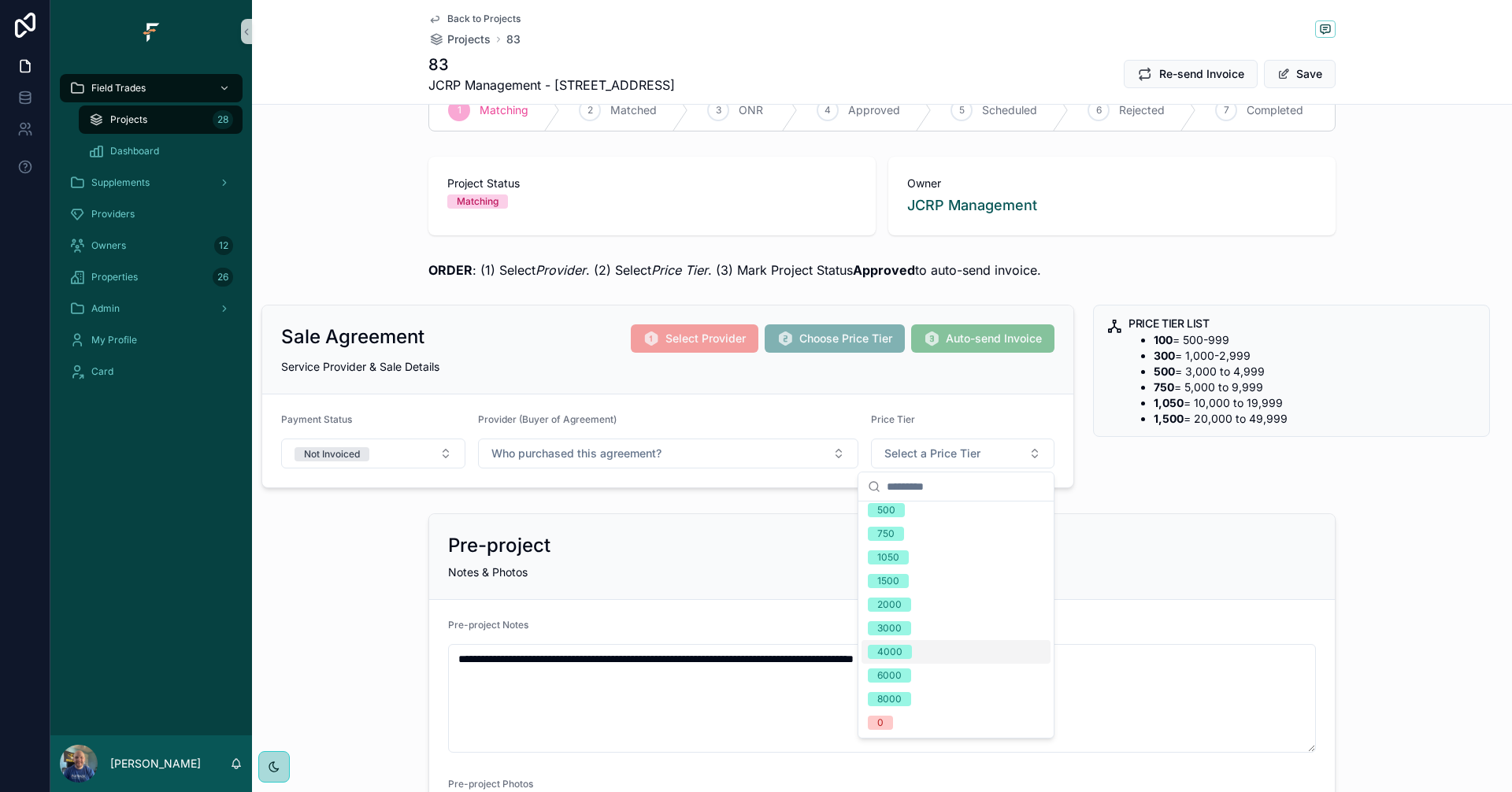
click at [1183, 546] on div "Pre-project" at bounding box center [882, 546] width 867 height 25
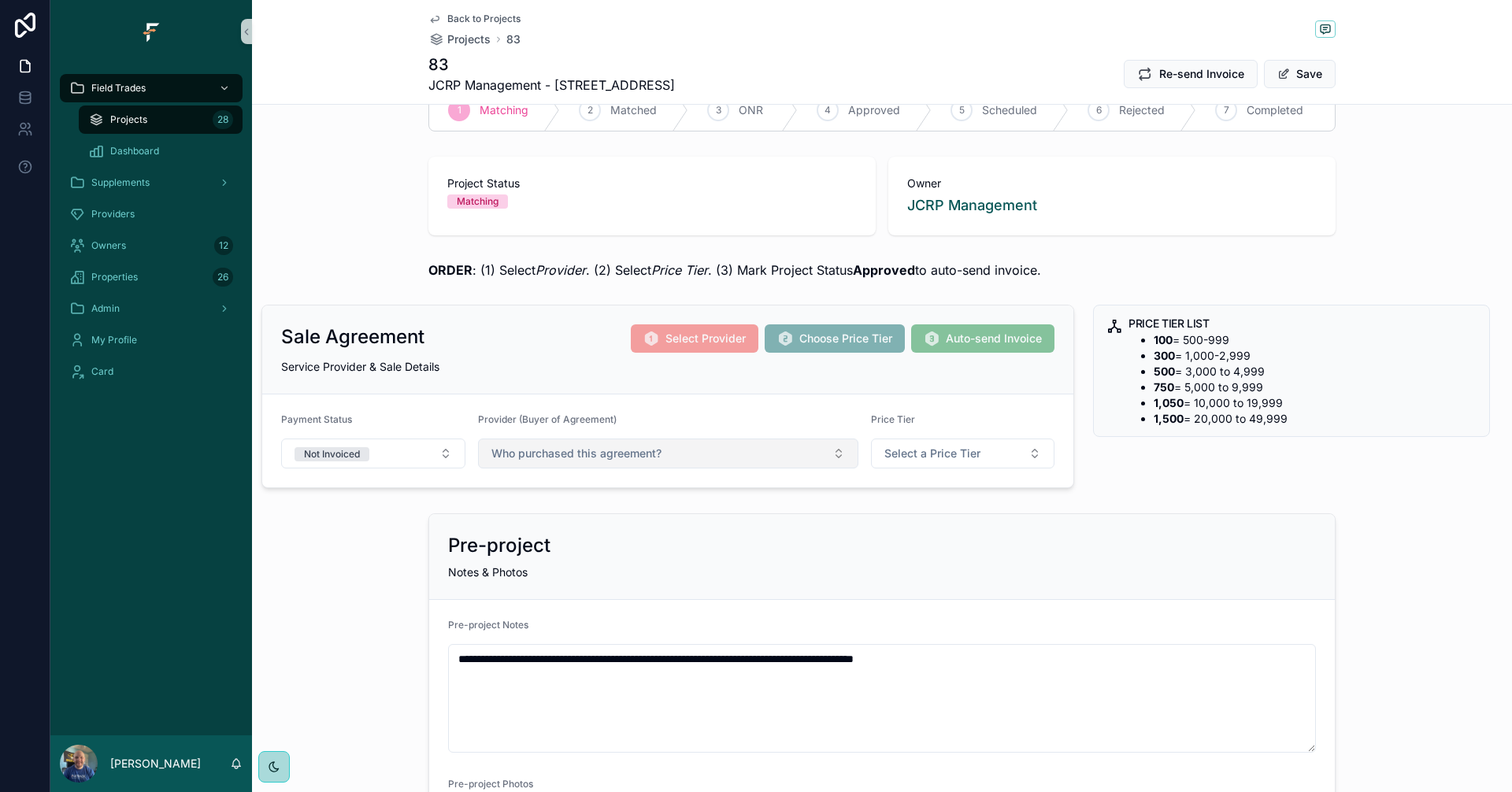
scroll to position [0, 0]
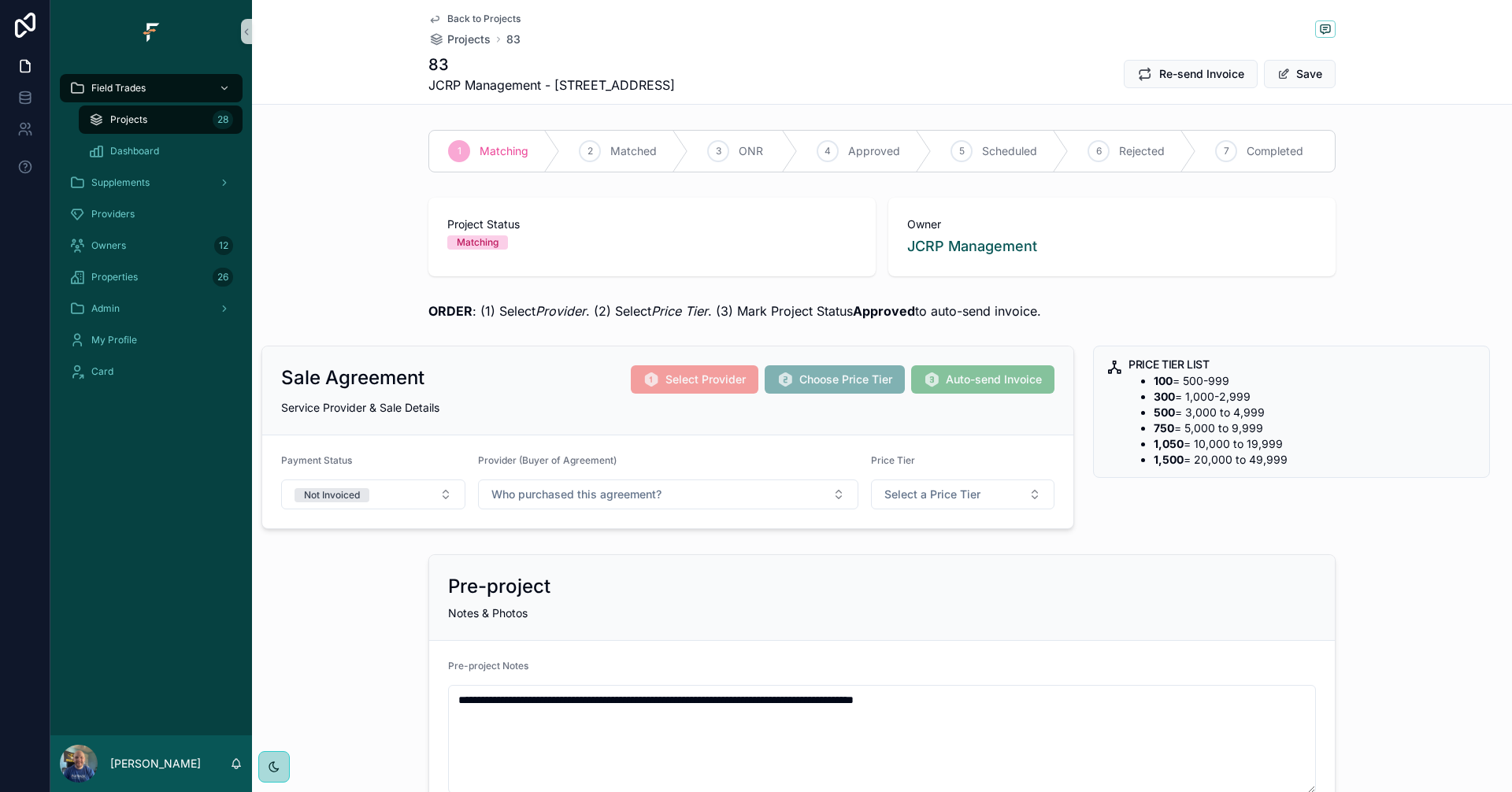
click at [136, 119] on span "Projects" at bounding box center [129, 119] width 37 height 13
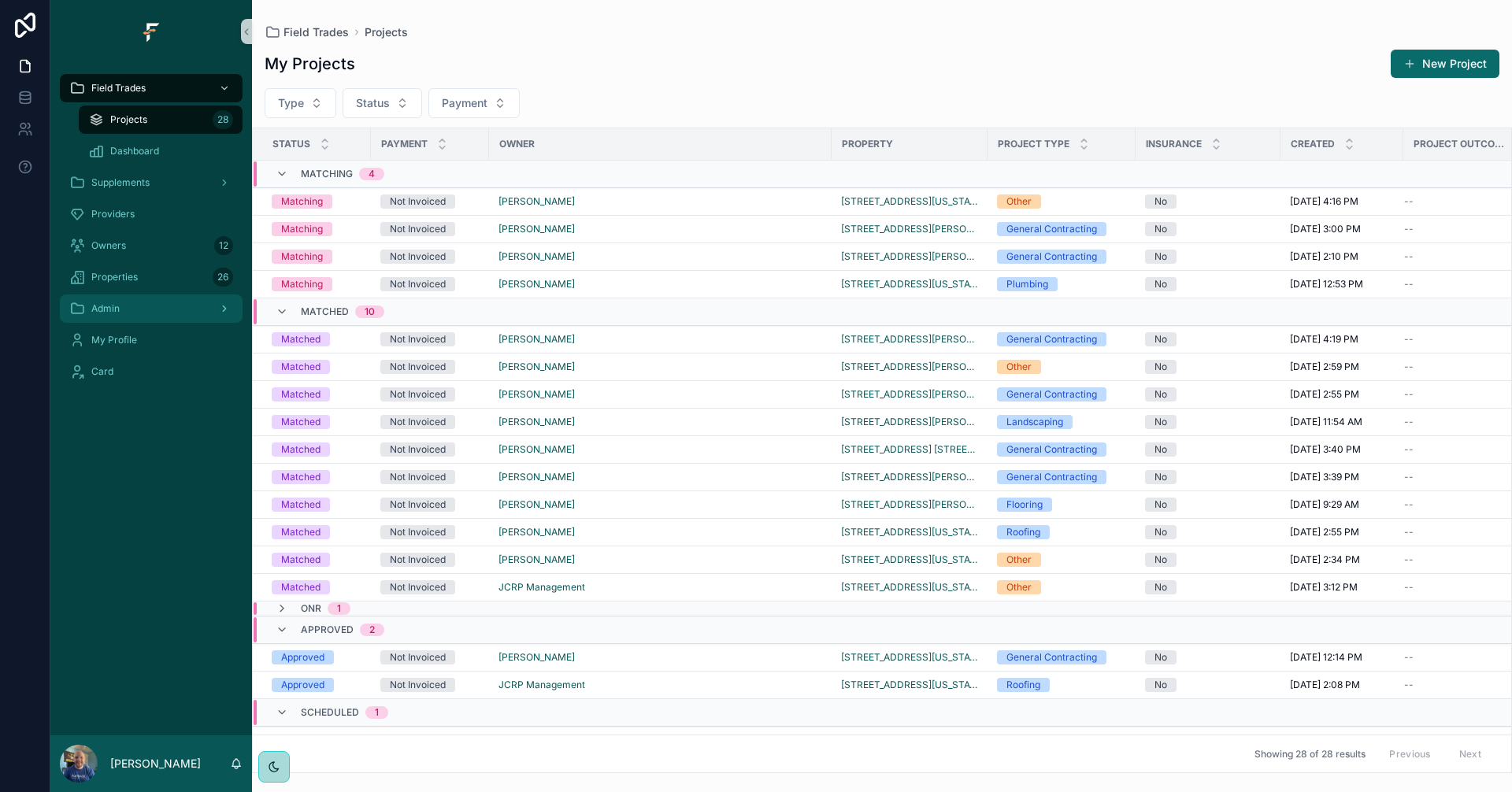
click at [144, 314] on div "Admin" at bounding box center [151, 309] width 164 height 25
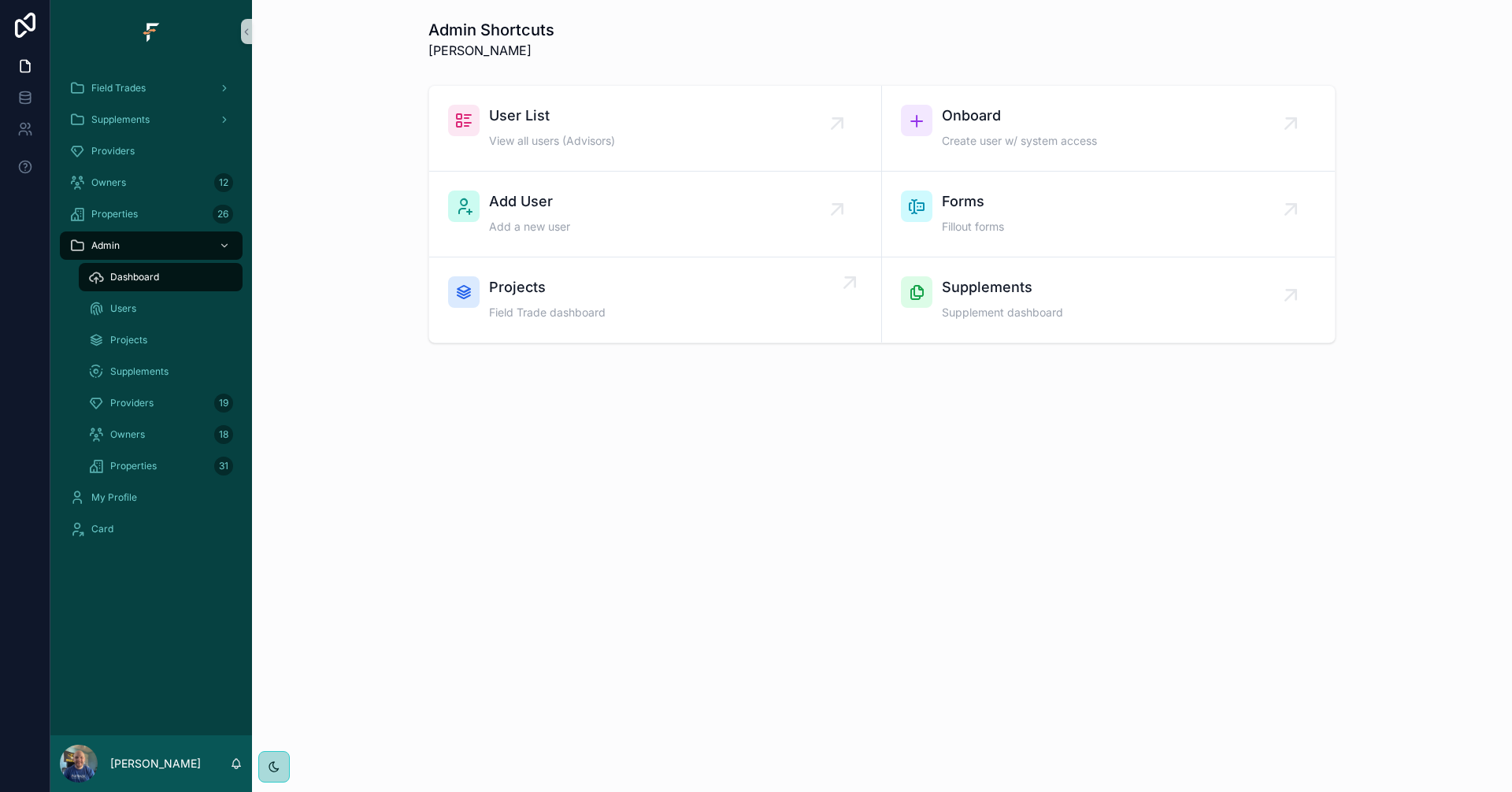
click at [653, 287] on div "Projects Field Trade dashboard" at bounding box center [655, 299] width 414 height 47
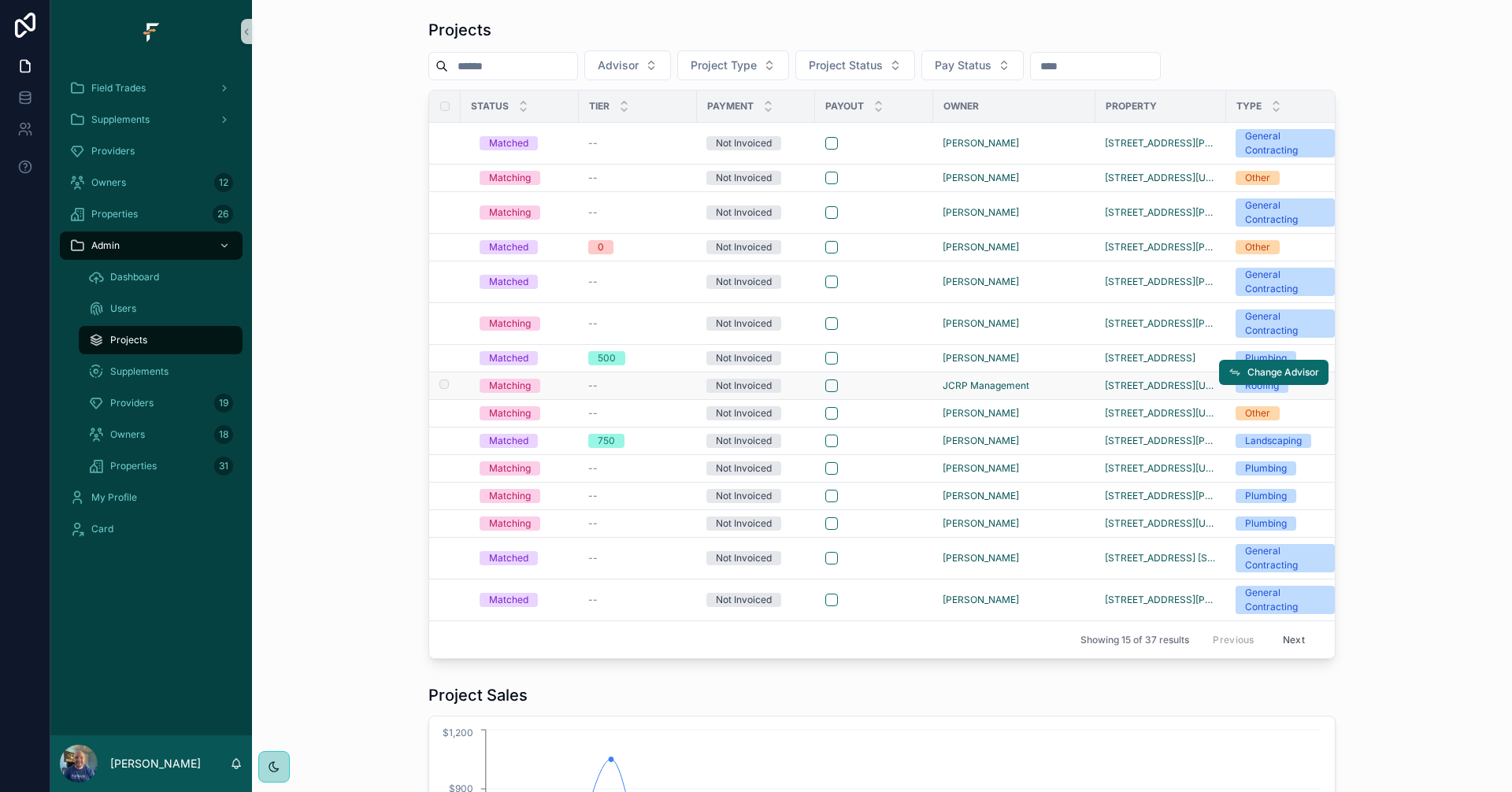
click at [893, 388] on div "scrollable content" at bounding box center [874, 386] width 98 height 13
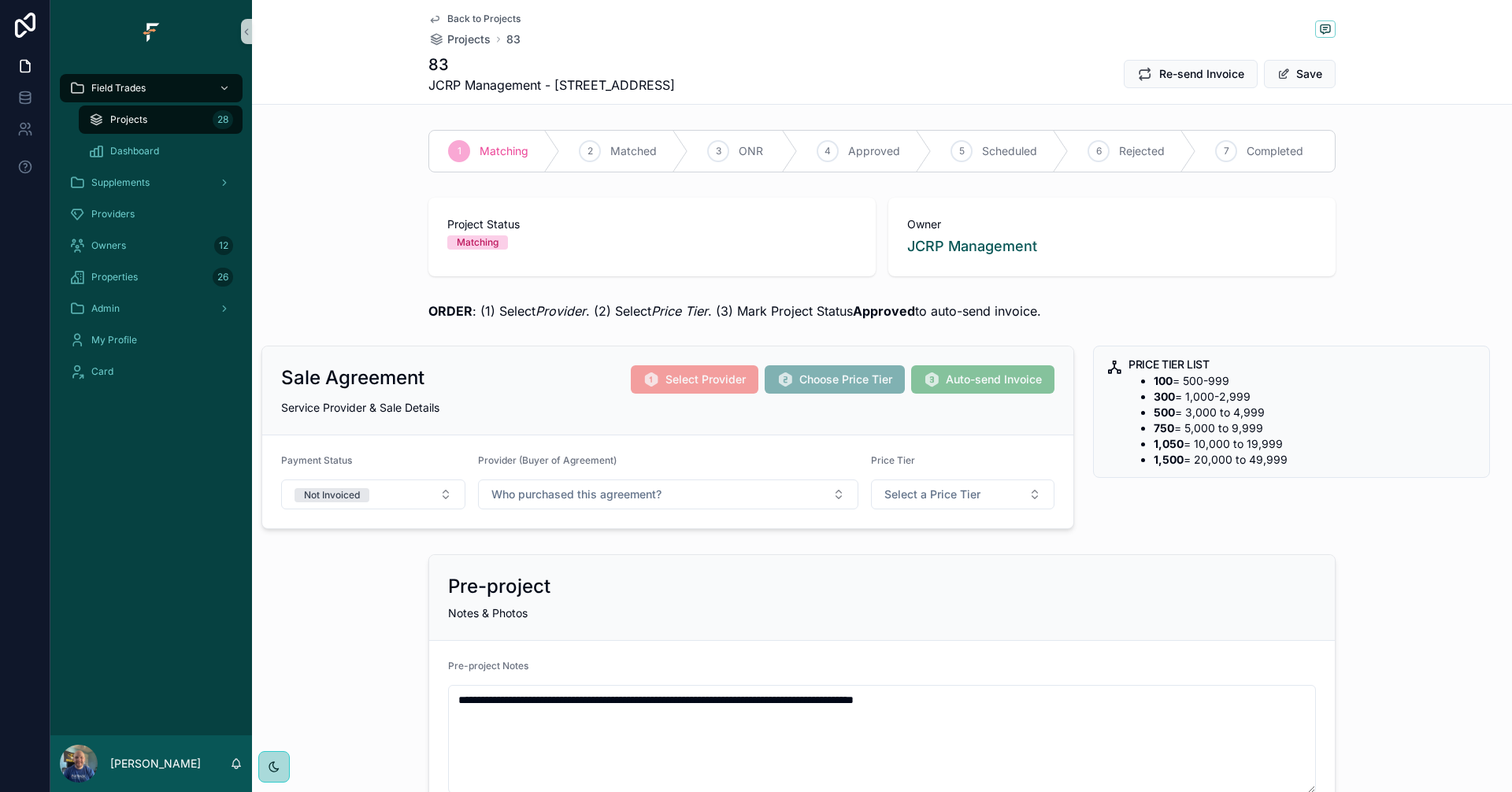
click at [155, 123] on div "Projects 28" at bounding box center [161, 120] width 145 height 25
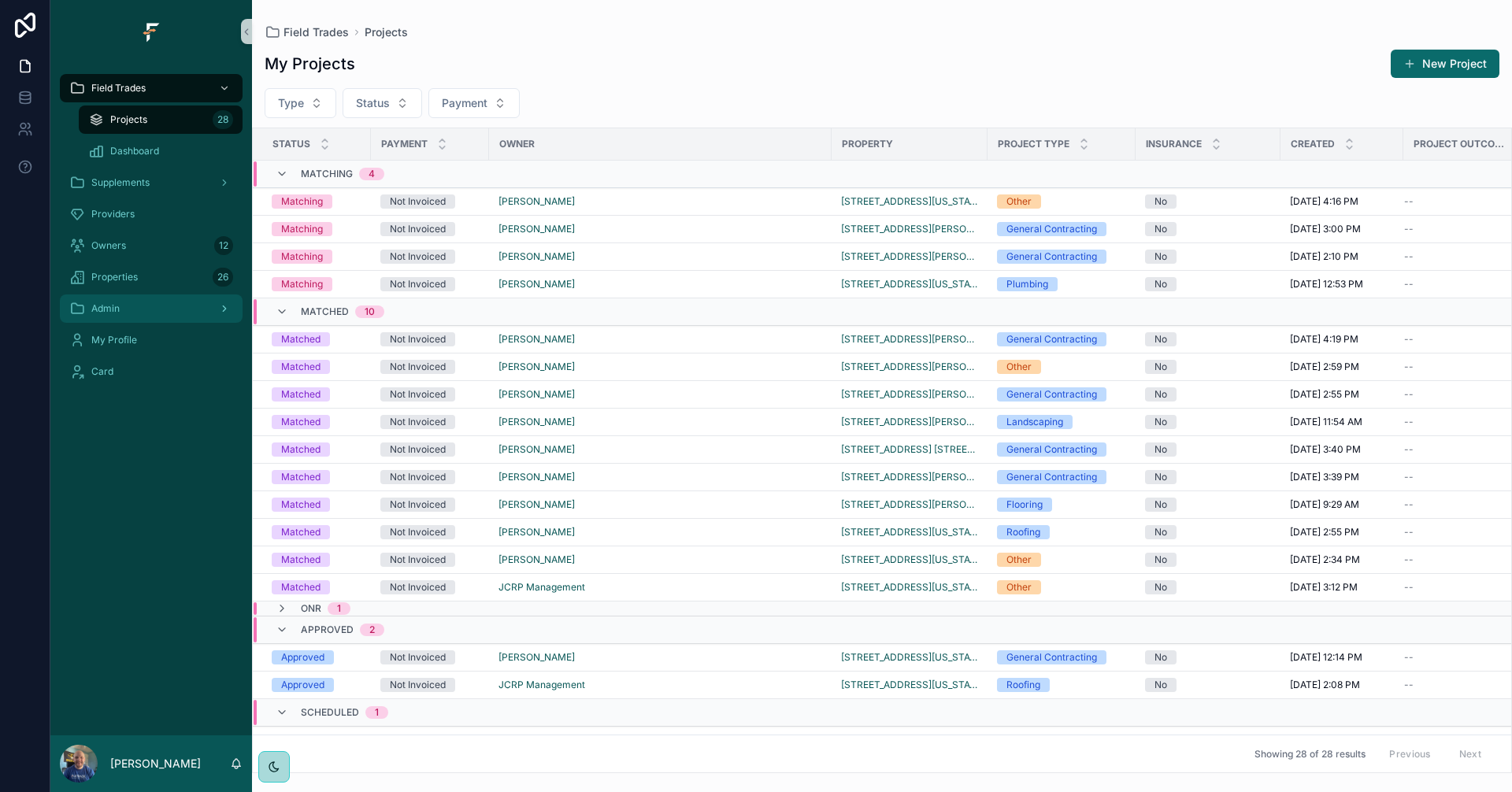
click at [162, 319] on div "Admin" at bounding box center [151, 309] width 164 height 25
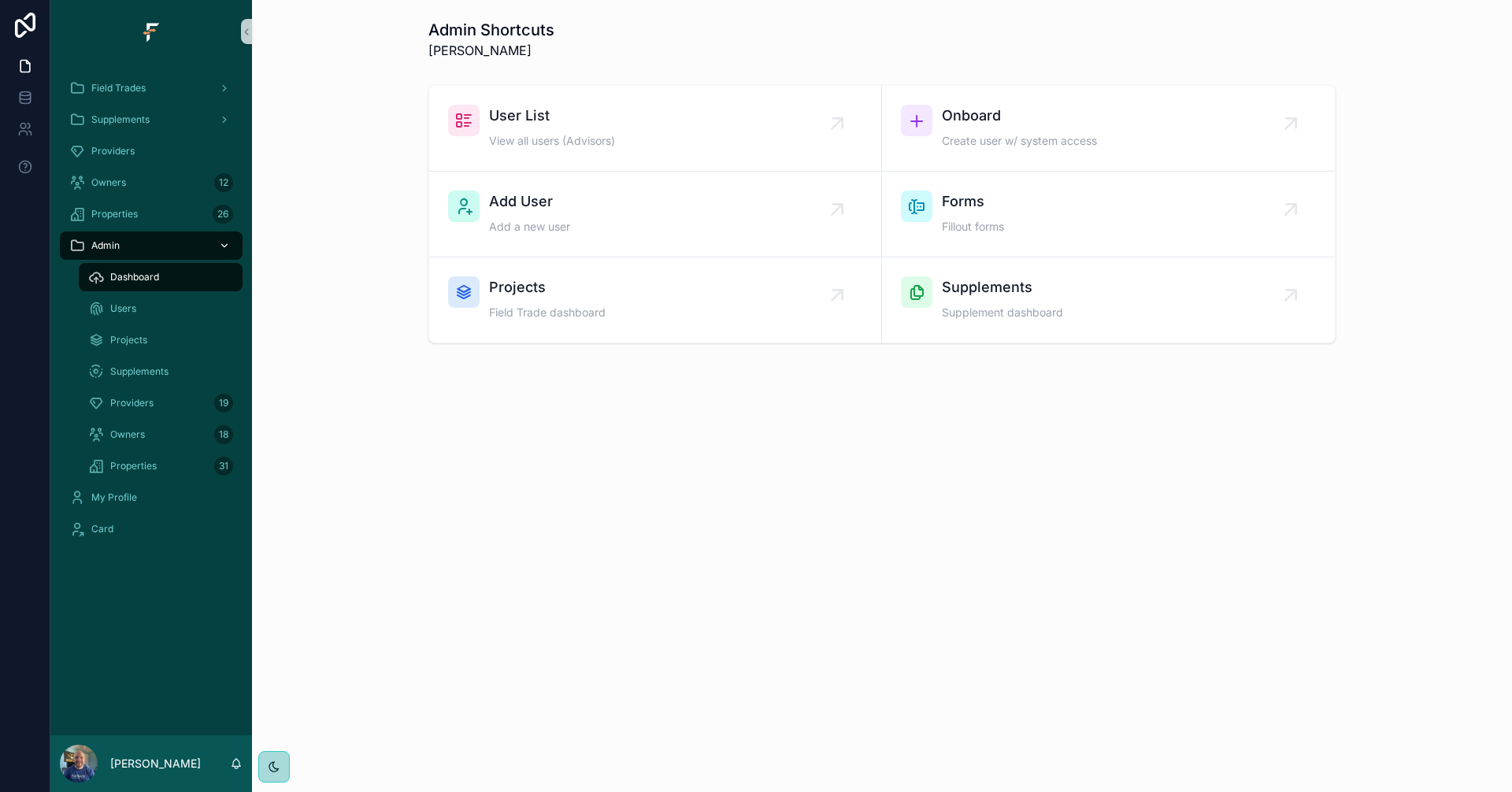
click at [176, 248] on div "Admin" at bounding box center [151, 246] width 164 height 25
click at [171, 243] on div "Admin" at bounding box center [151, 246] width 164 height 25
click at [225, 246] on icon "scrollable content" at bounding box center [224, 246] width 6 height 3
click at [344, 400] on div "Admin Shortcuts Evan Hoyle User List View all users (Advisors) Onboard Create u…" at bounding box center [882, 225] width 1260 height 451
click at [138, 94] on span "Field Trades" at bounding box center [119, 88] width 54 height 13
